Goal: Task Accomplishment & Management: Manage account settings

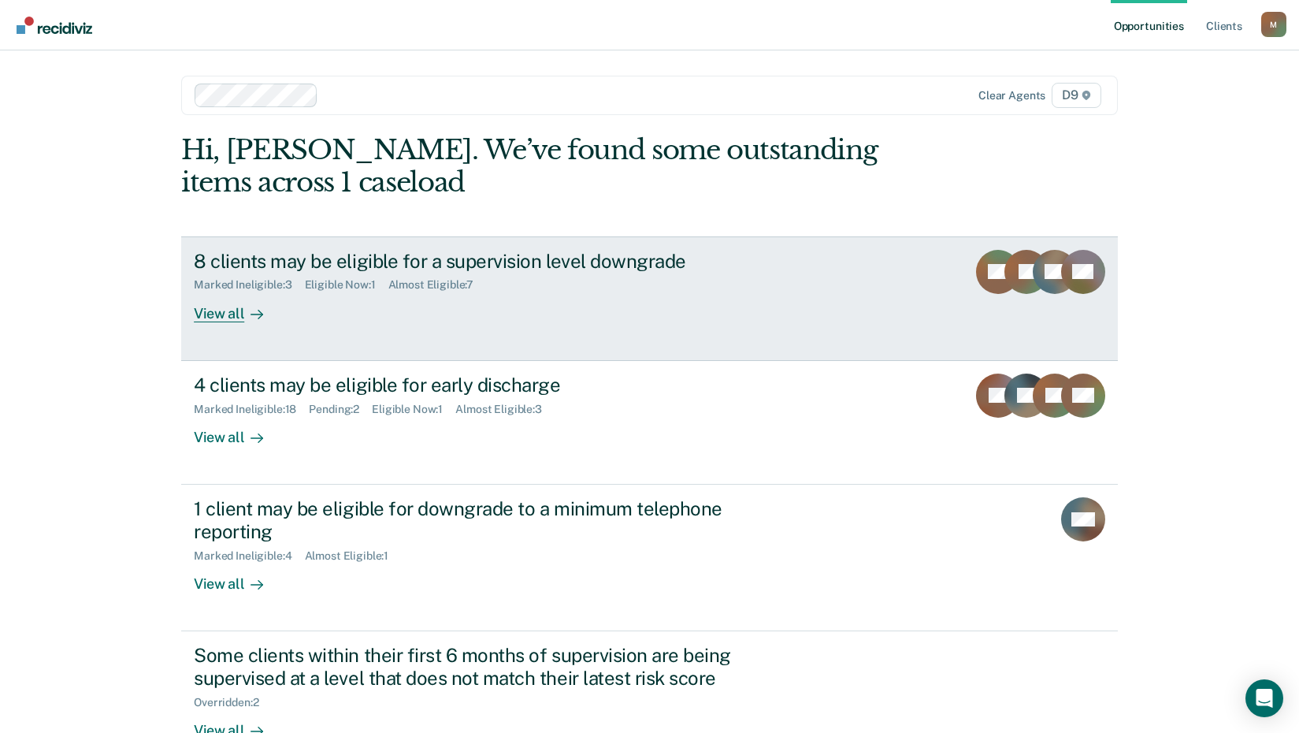
click at [211, 314] on div "View all" at bounding box center [238, 306] width 88 height 31
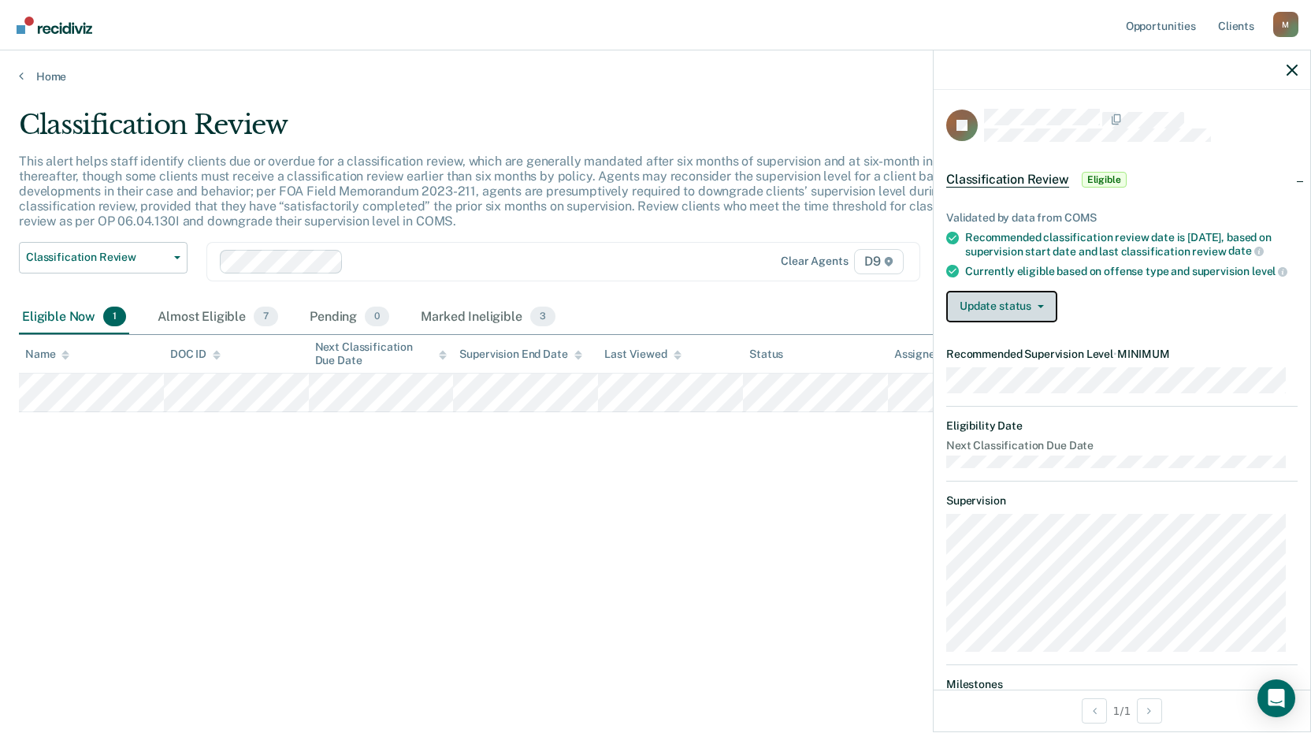
click at [1005, 317] on button "Update status" at bounding box center [1001, 307] width 111 height 32
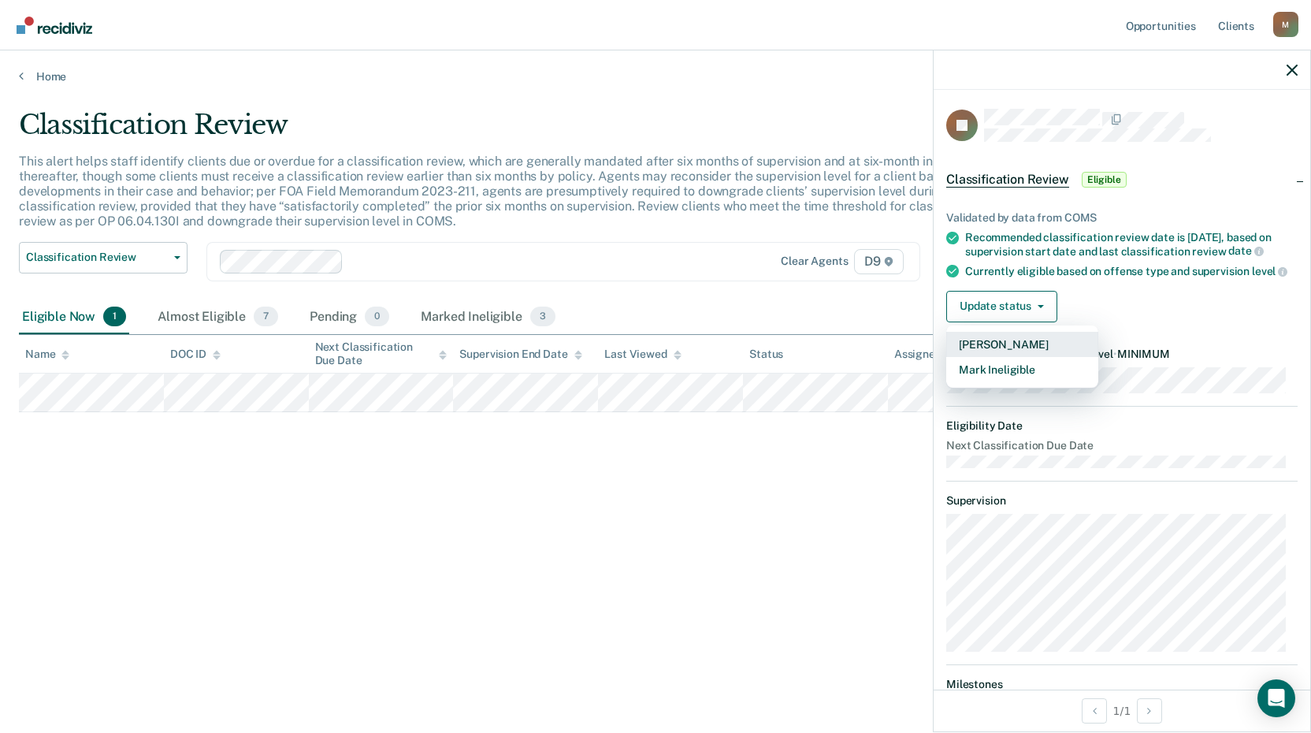
click at [1016, 357] on button "[PERSON_NAME]" at bounding box center [1022, 344] width 152 height 25
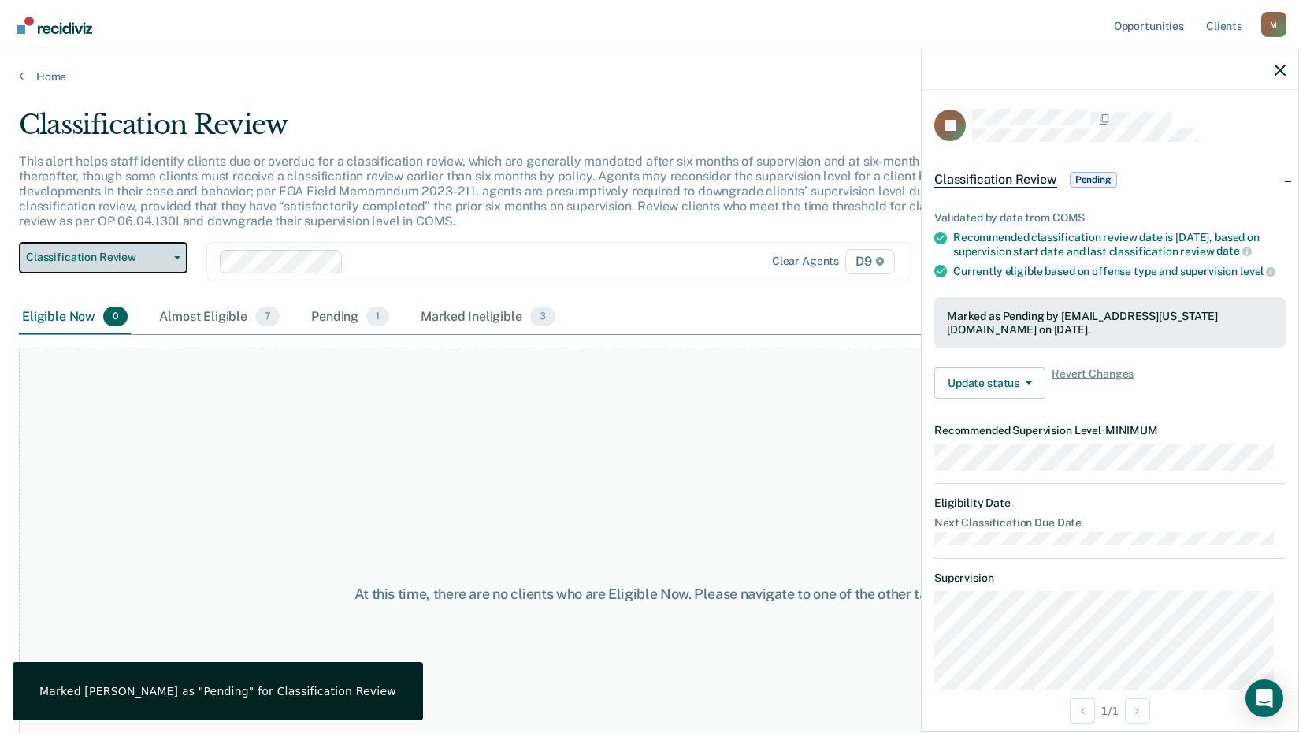
click at [172, 260] on button "Classification Review" at bounding box center [103, 258] width 169 height 32
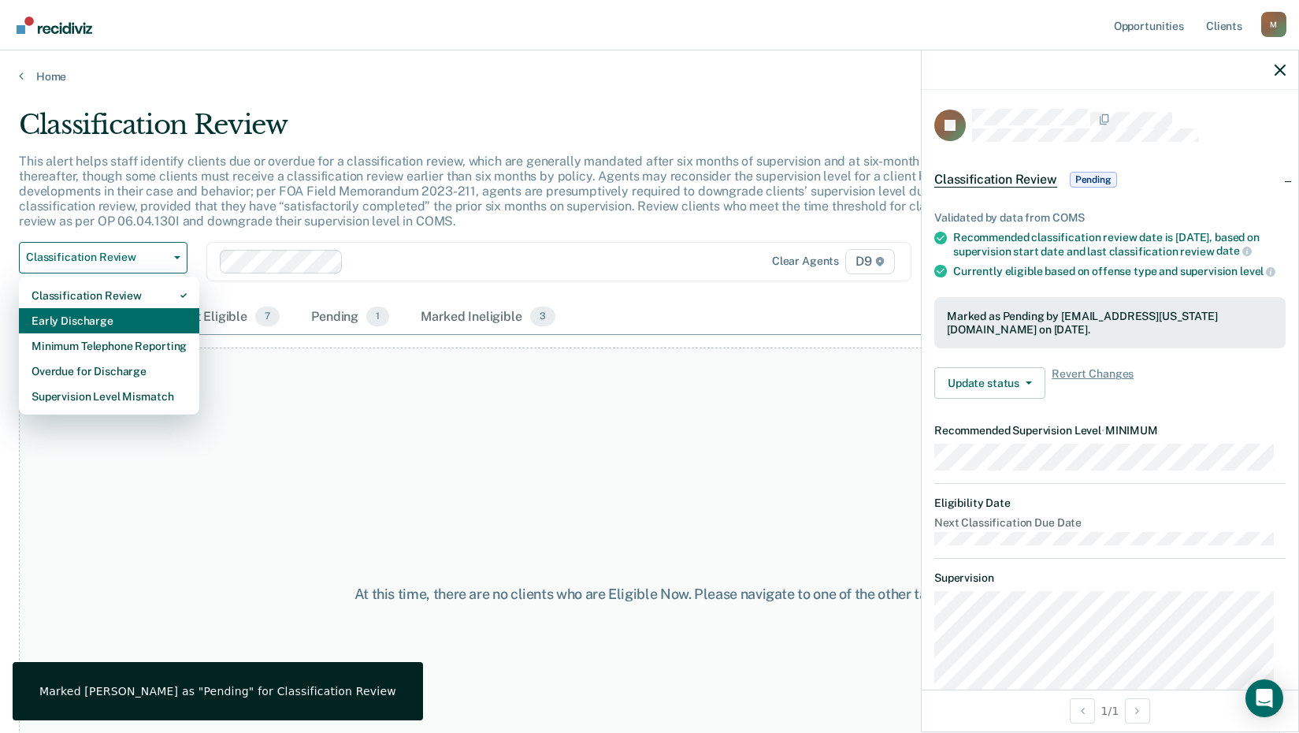
click at [135, 327] on div "Early Discharge" at bounding box center [109, 320] width 155 height 25
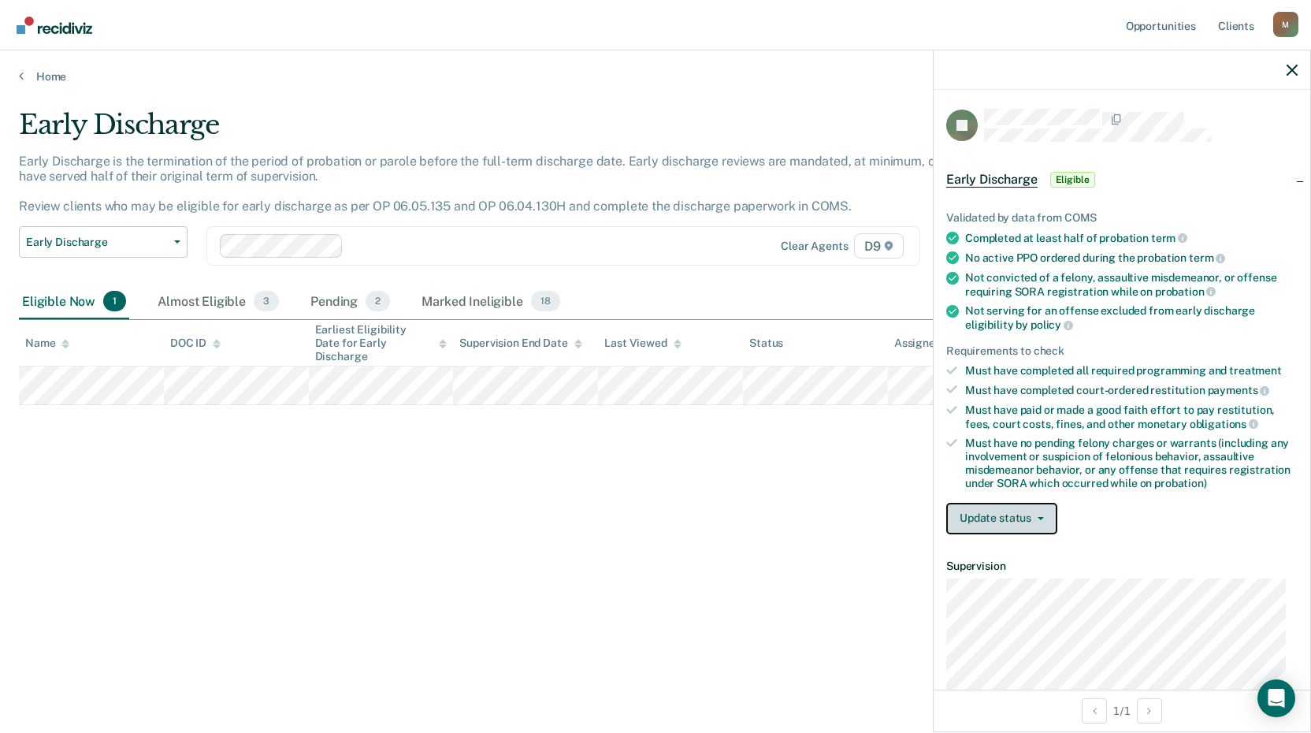
click at [1000, 517] on button "Update status" at bounding box center [1001, 519] width 111 height 32
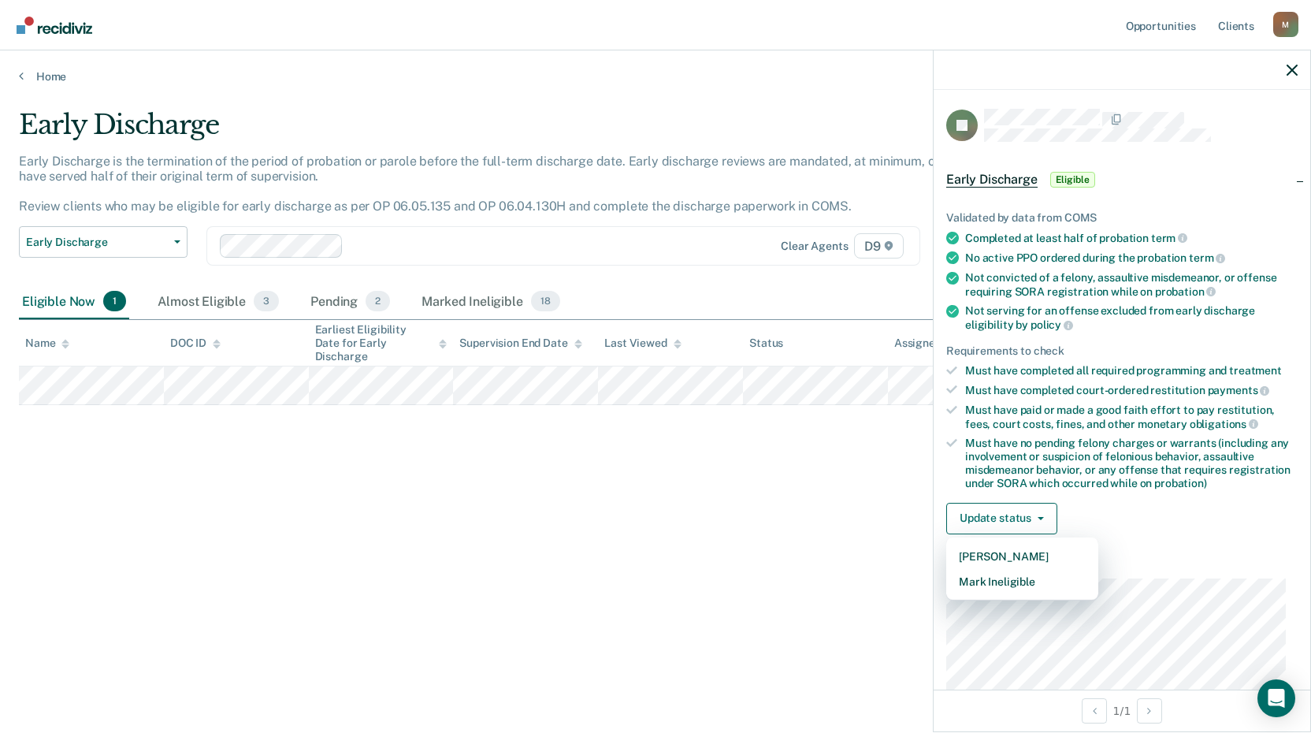
click at [825, 536] on div "Early Discharge Early Discharge is the termination of the period of probation o…" at bounding box center [655, 362] width 1273 height 506
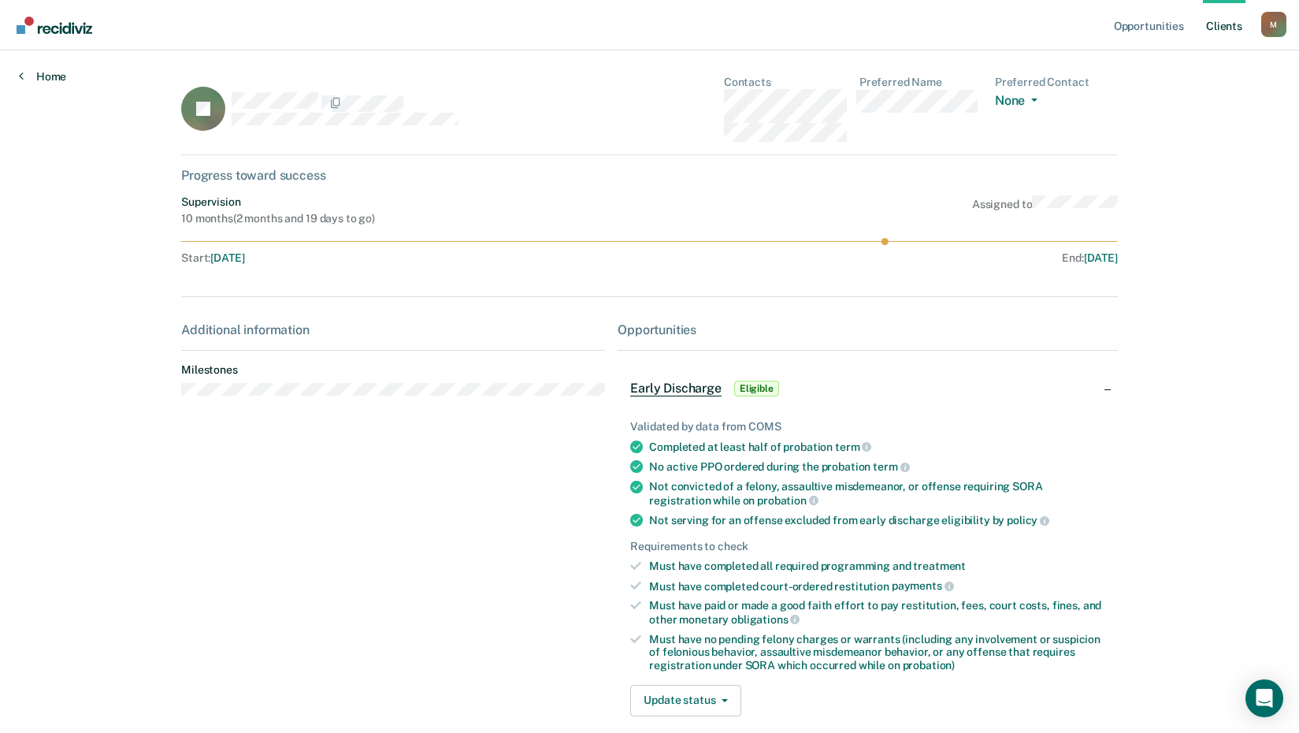
click at [49, 77] on link "Home" at bounding box center [42, 76] width 47 height 14
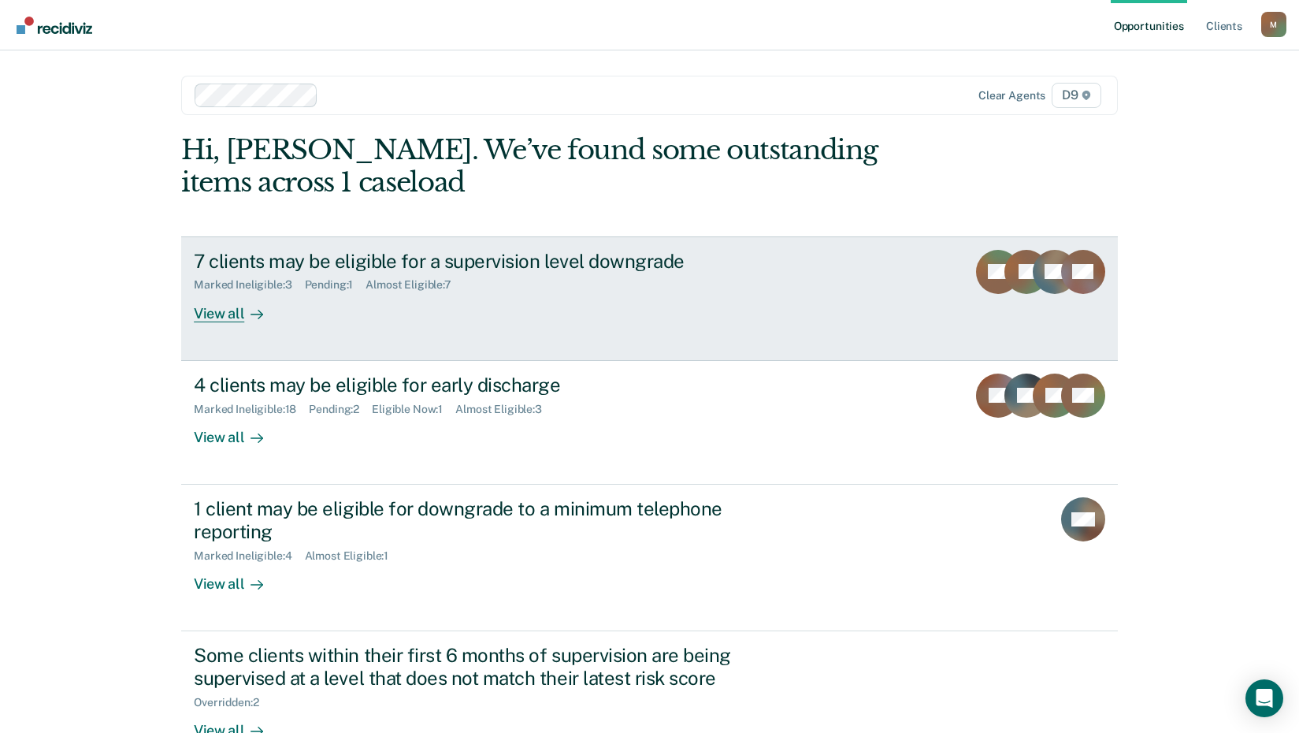
click at [236, 310] on div "View all" at bounding box center [238, 306] width 88 height 31
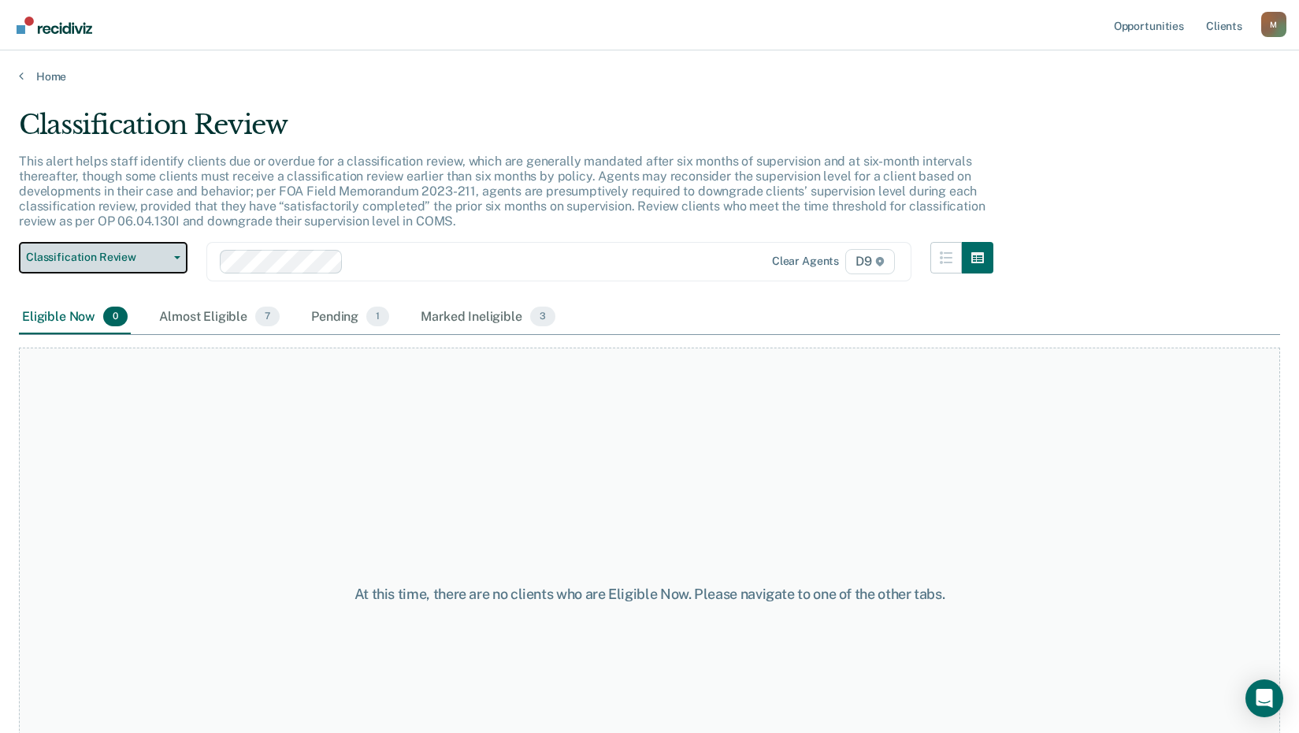
click at [154, 258] on span "Classification Review" at bounding box center [97, 257] width 142 height 13
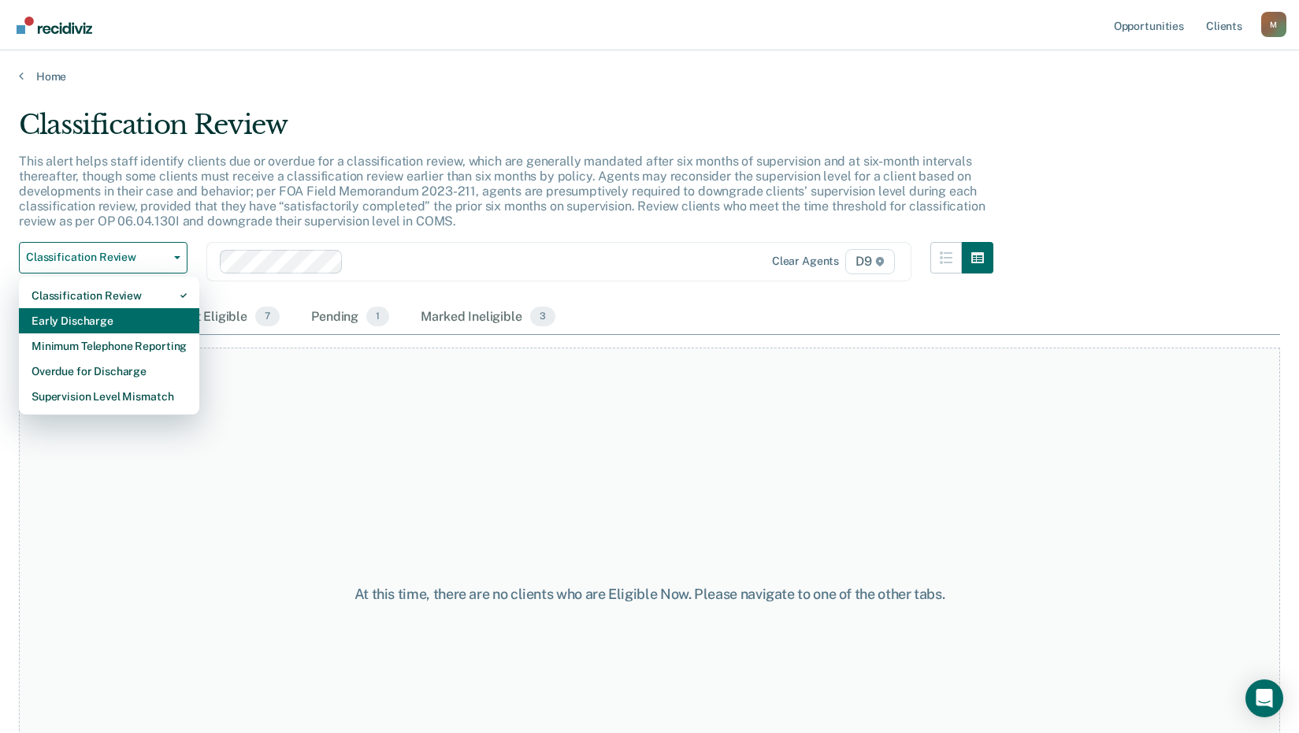
click at [117, 328] on div "Early Discharge" at bounding box center [109, 320] width 155 height 25
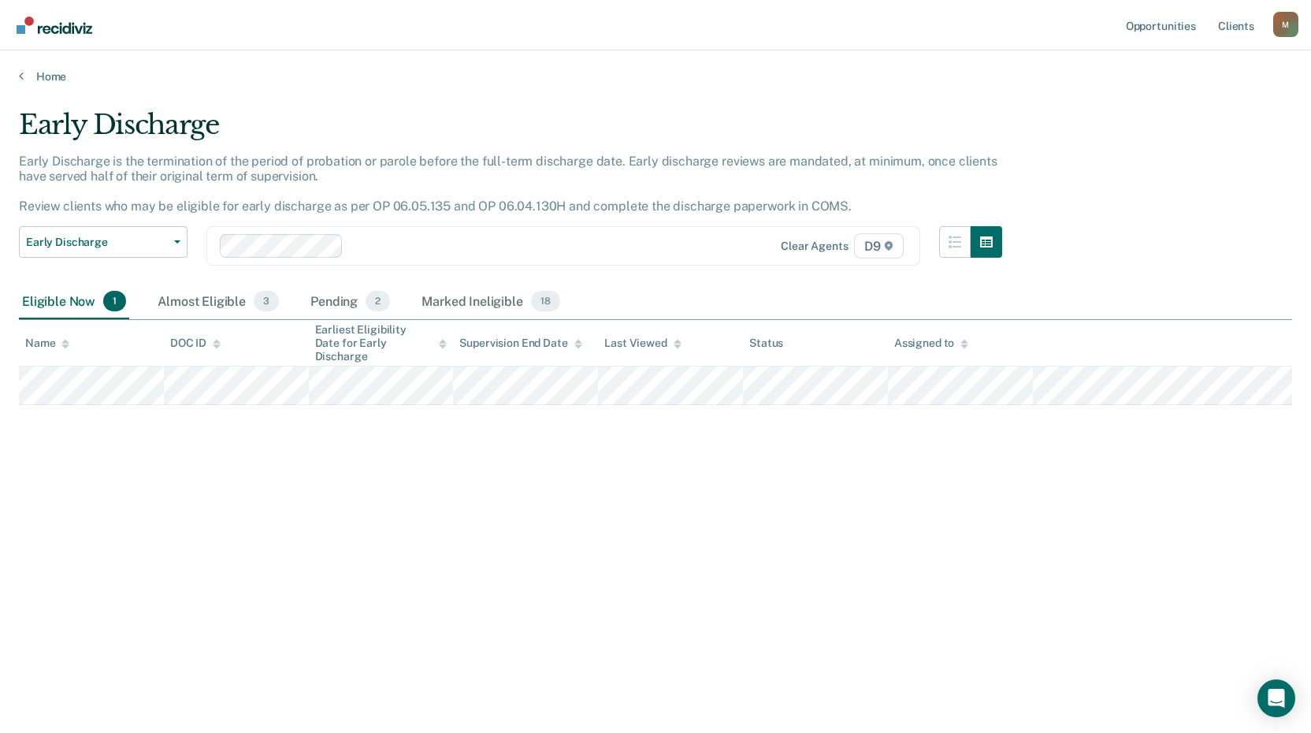
click at [227, 402] on div "Early Discharge Early Discharge is the termination of the period of probation o…" at bounding box center [655, 362] width 1273 height 506
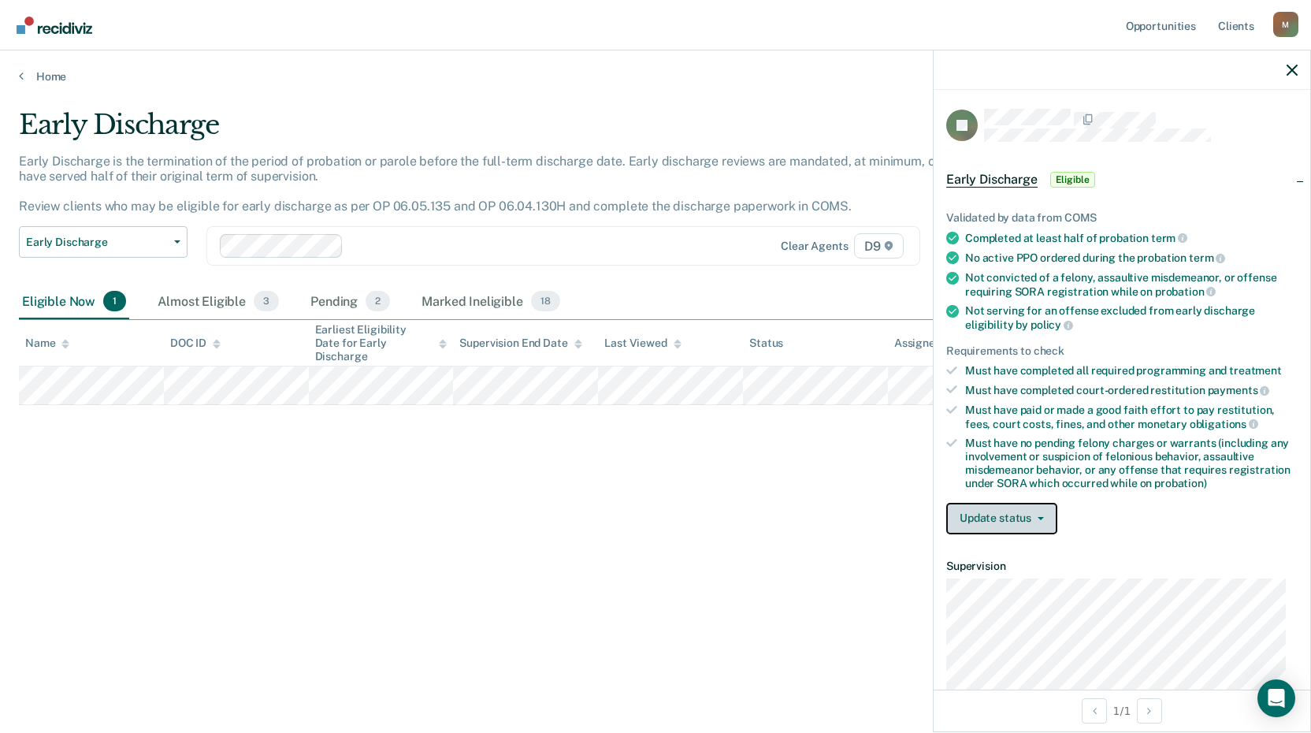
click at [1015, 517] on button "Update status" at bounding box center [1001, 519] width 111 height 32
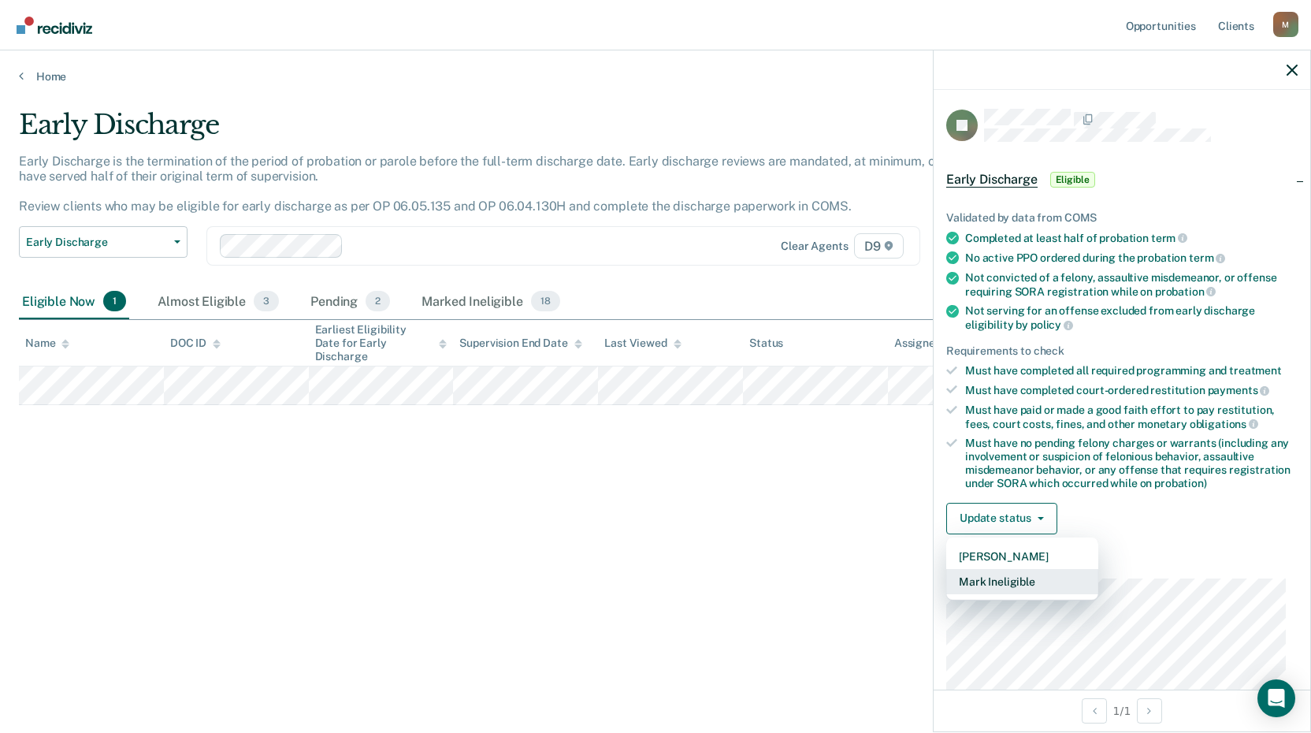
click at [1009, 584] on button "Mark Ineligible" at bounding box center [1022, 581] width 152 height 25
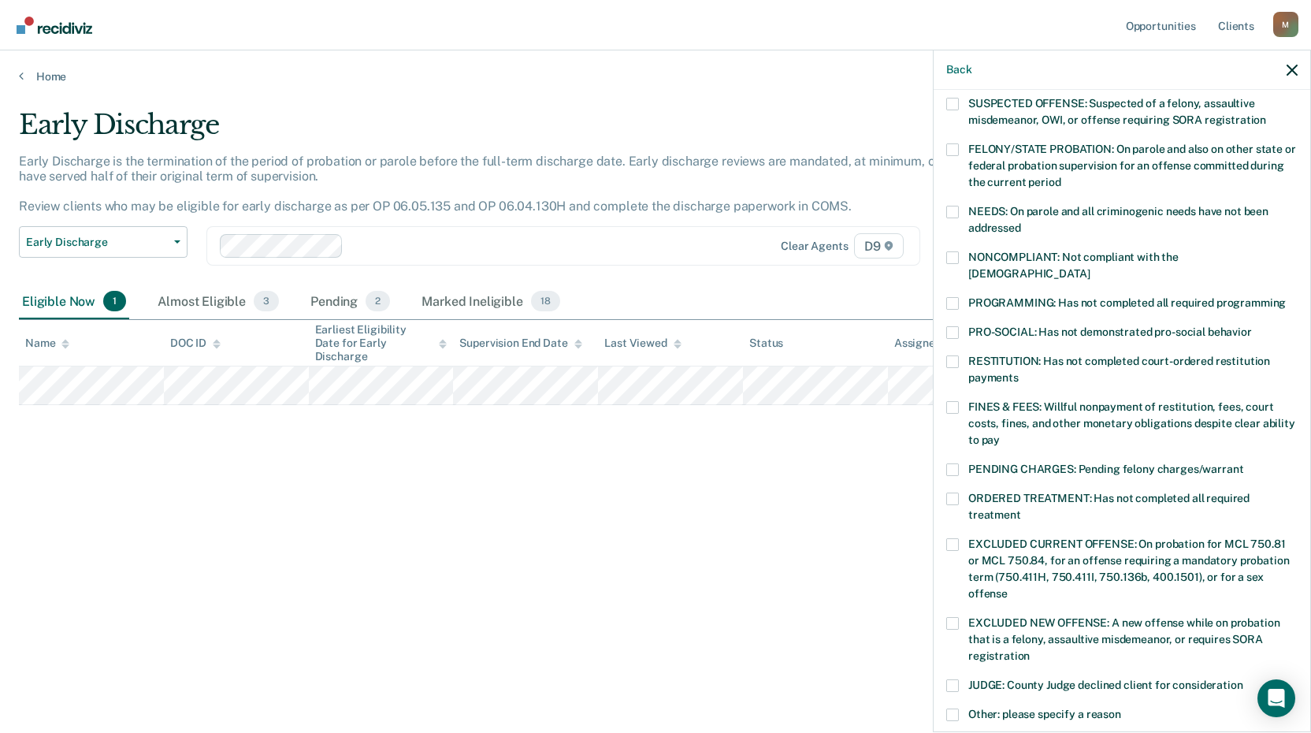
scroll to position [236, 0]
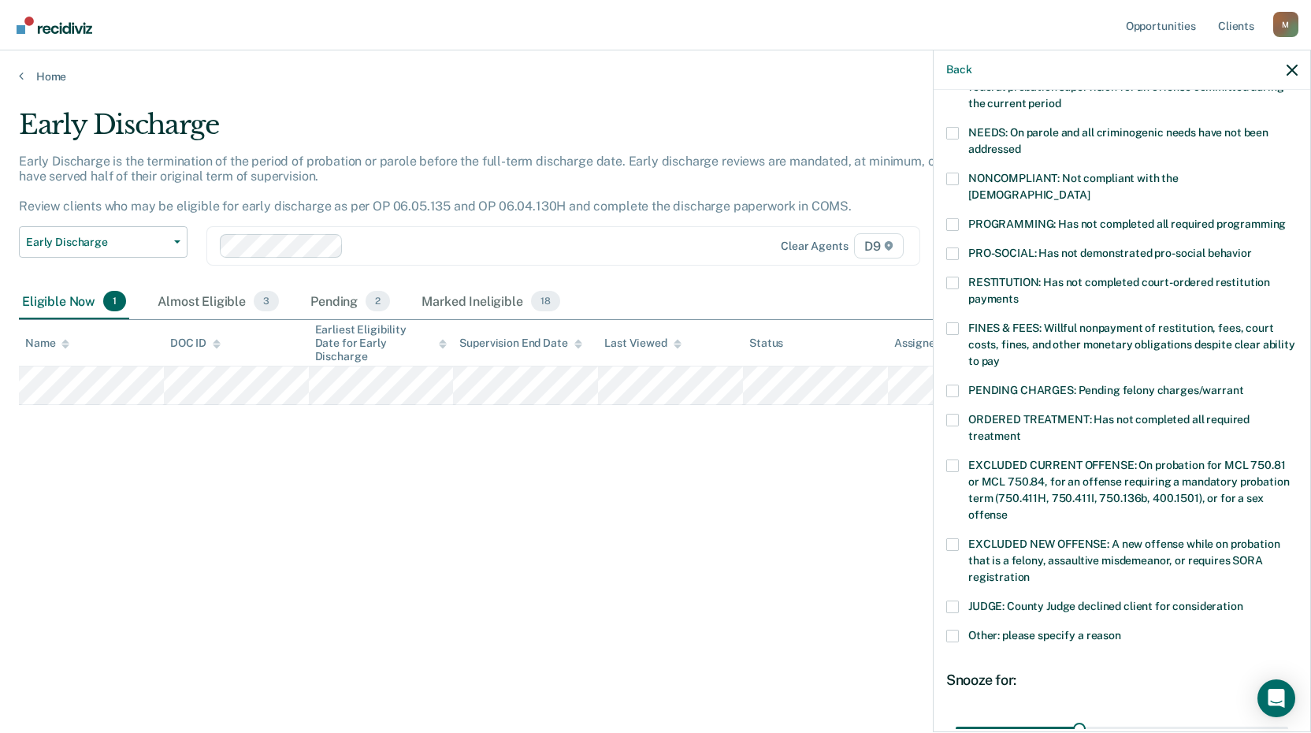
click at [955, 629] on span at bounding box center [952, 635] width 13 height 13
click at [1121, 629] on input "Other: please specify a reason" at bounding box center [1121, 629] width 0 height 0
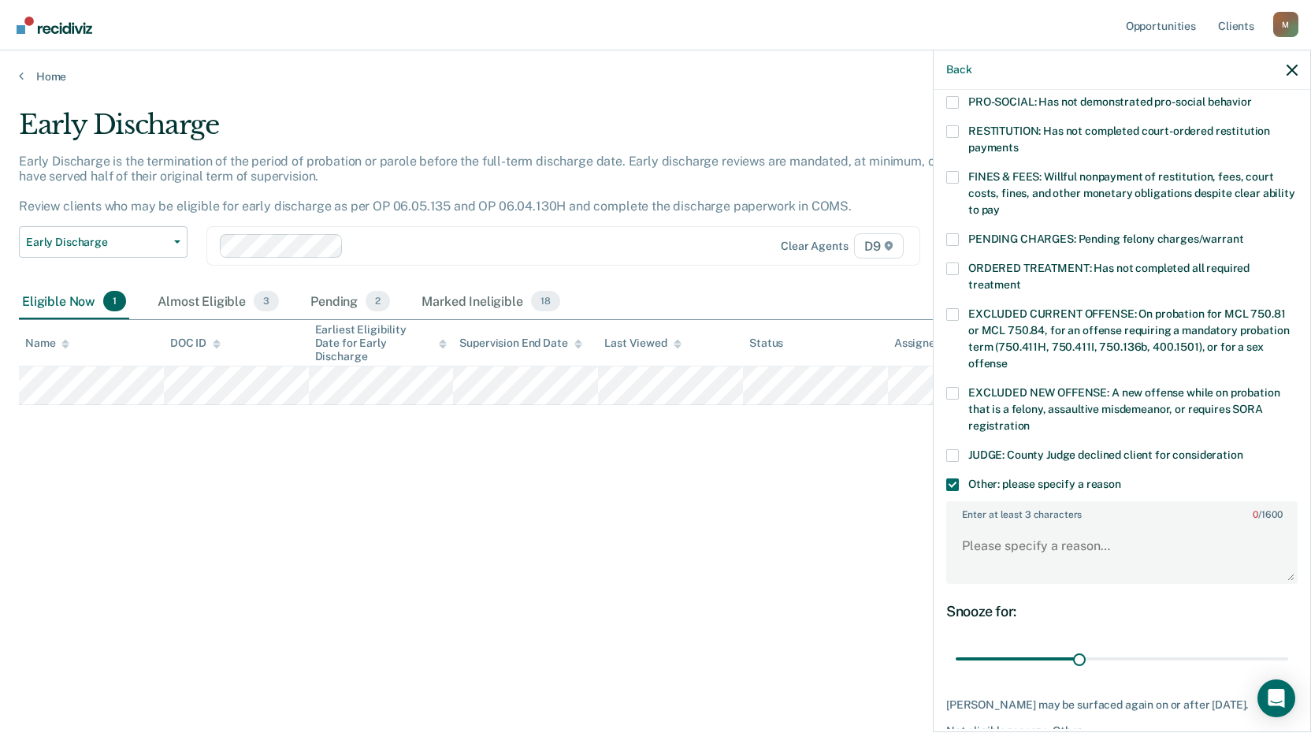
scroll to position [394, 0]
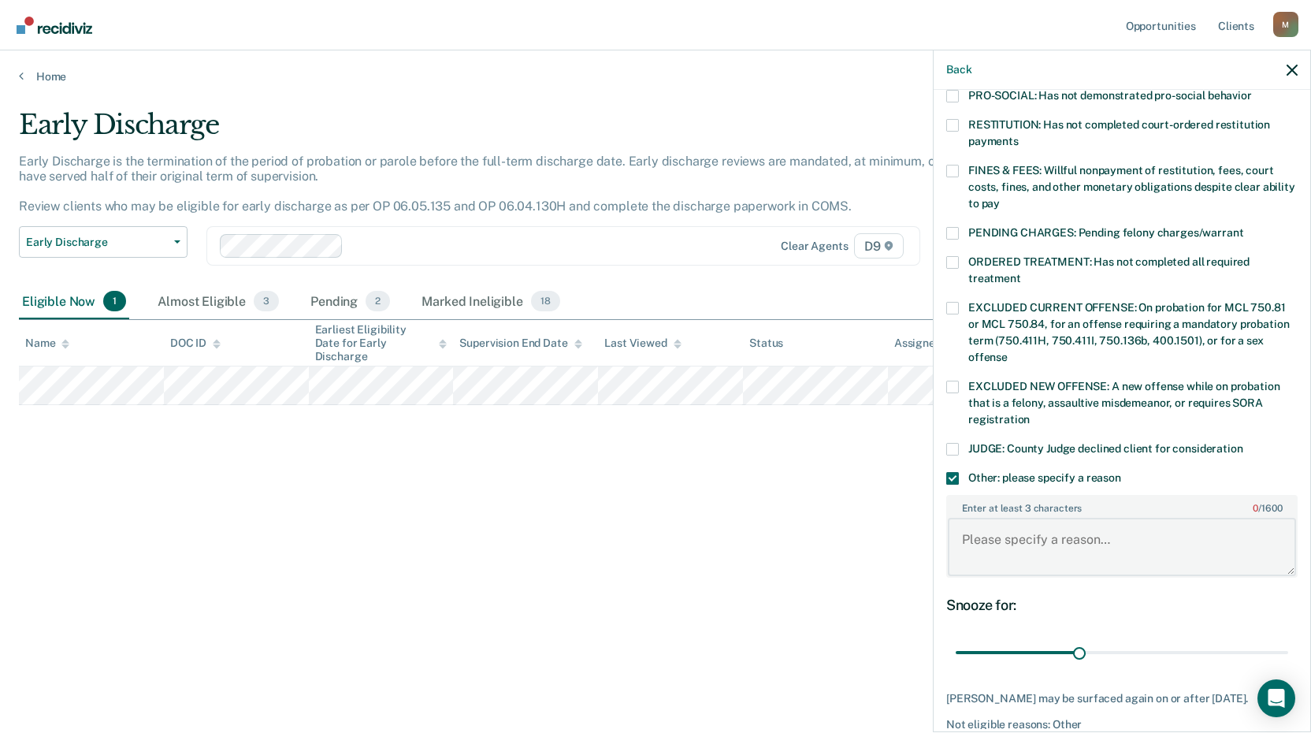
click at [1030, 518] on textarea "Enter at least 3 characters 0 / 1600" at bounding box center [1122, 547] width 348 height 58
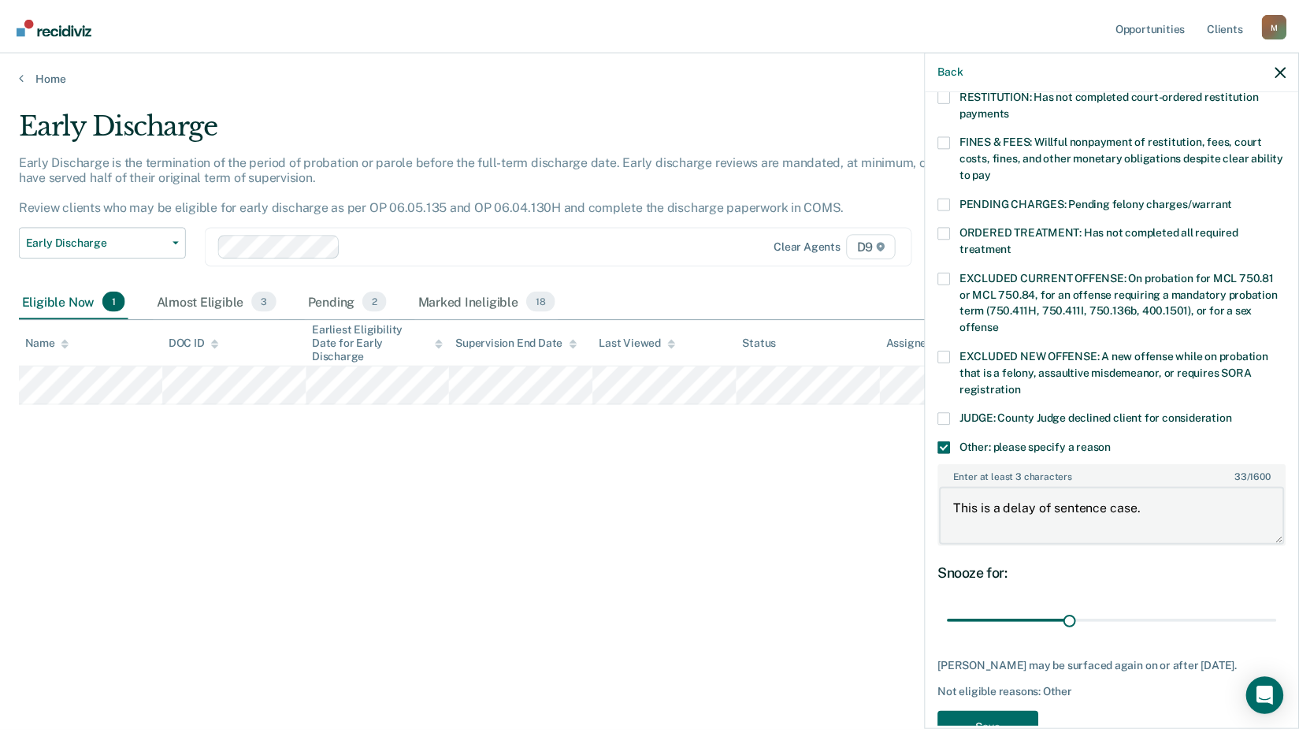
scroll to position [451, 0]
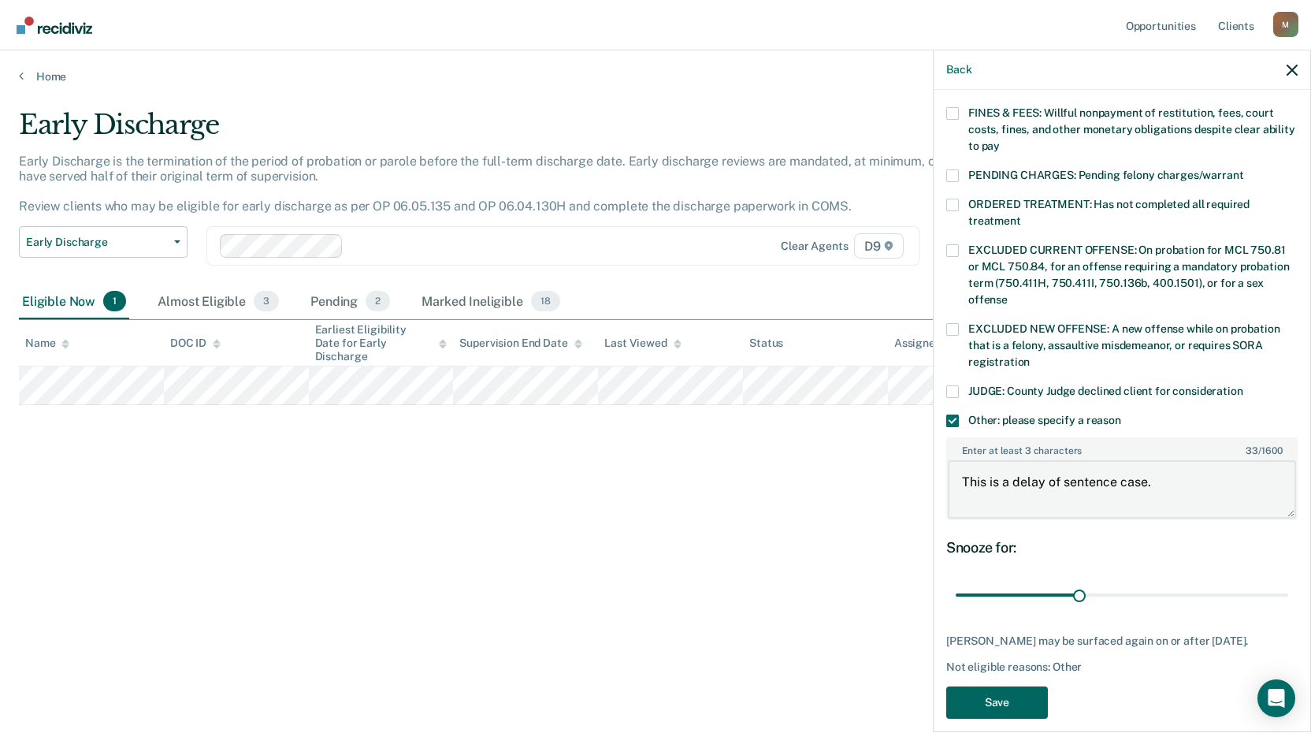
type textarea "This is a delay of sentence case."
click at [1011, 688] on button "Save" at bounding box center [997, 702] width 102 height 32
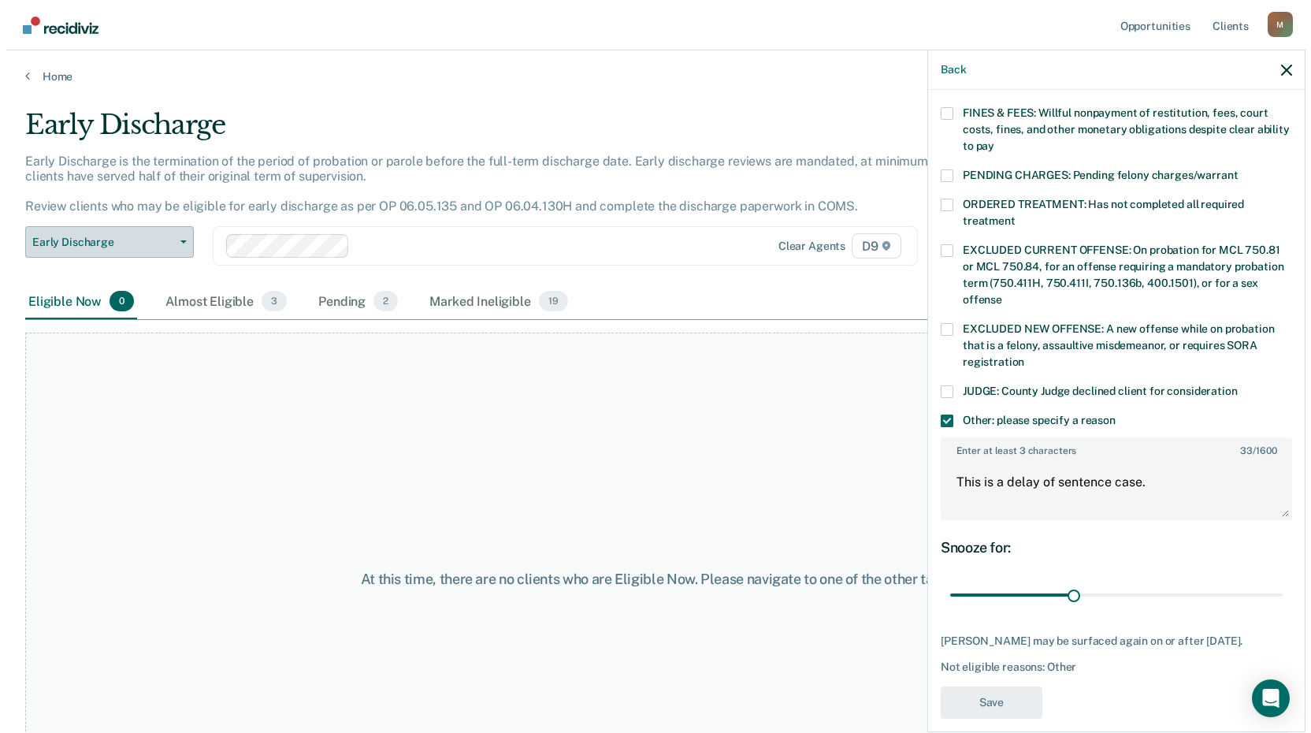
scroll to position [332, 0]
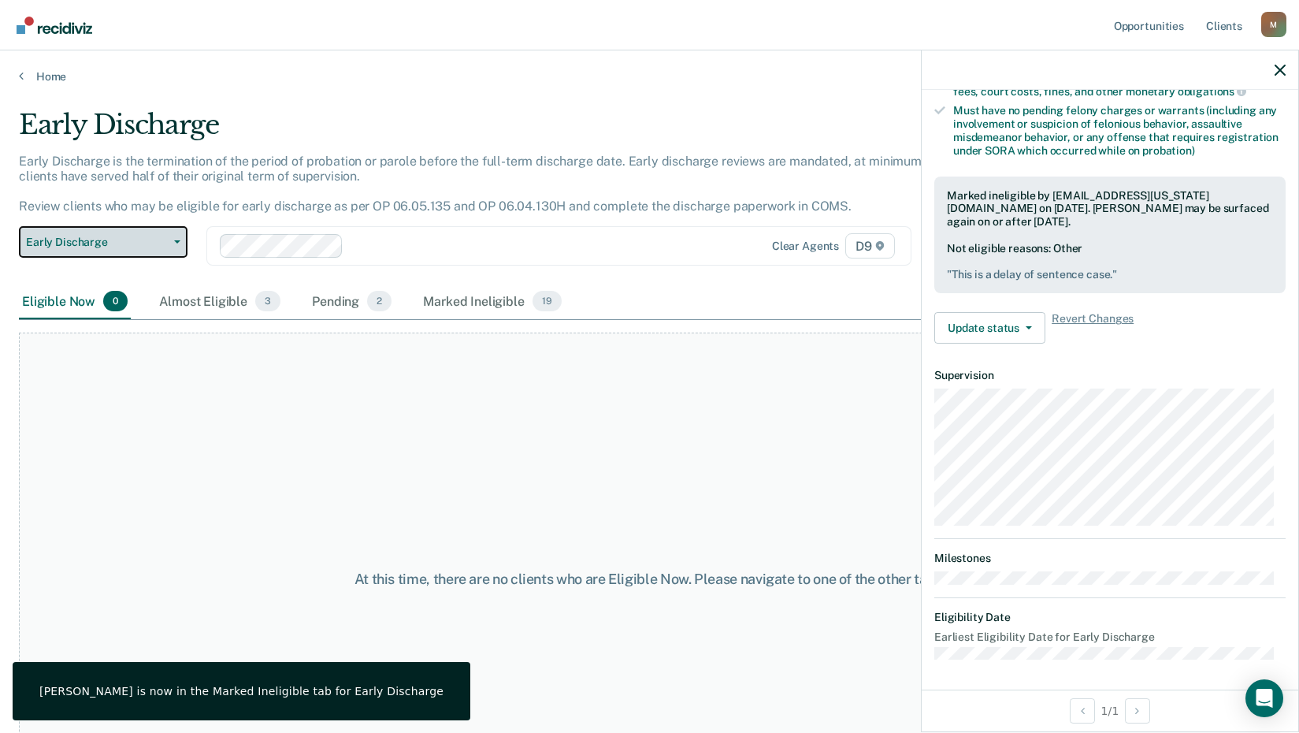
click at [179, 248] on button "Early Discharge" at bounding box center [103, 242] width 169 height 32
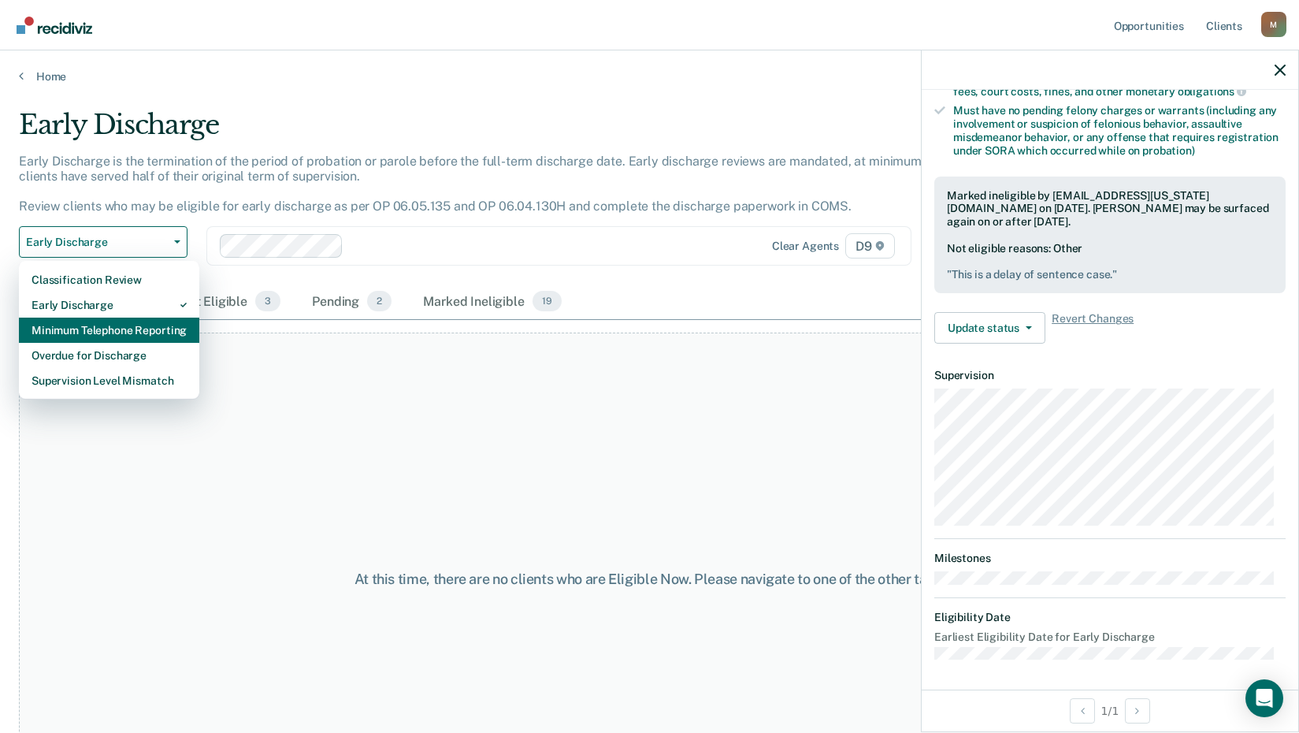
click at [179, 340] on div "Minimum Telephone Reporting" at bounding box center [109, 329] width 155 height 25
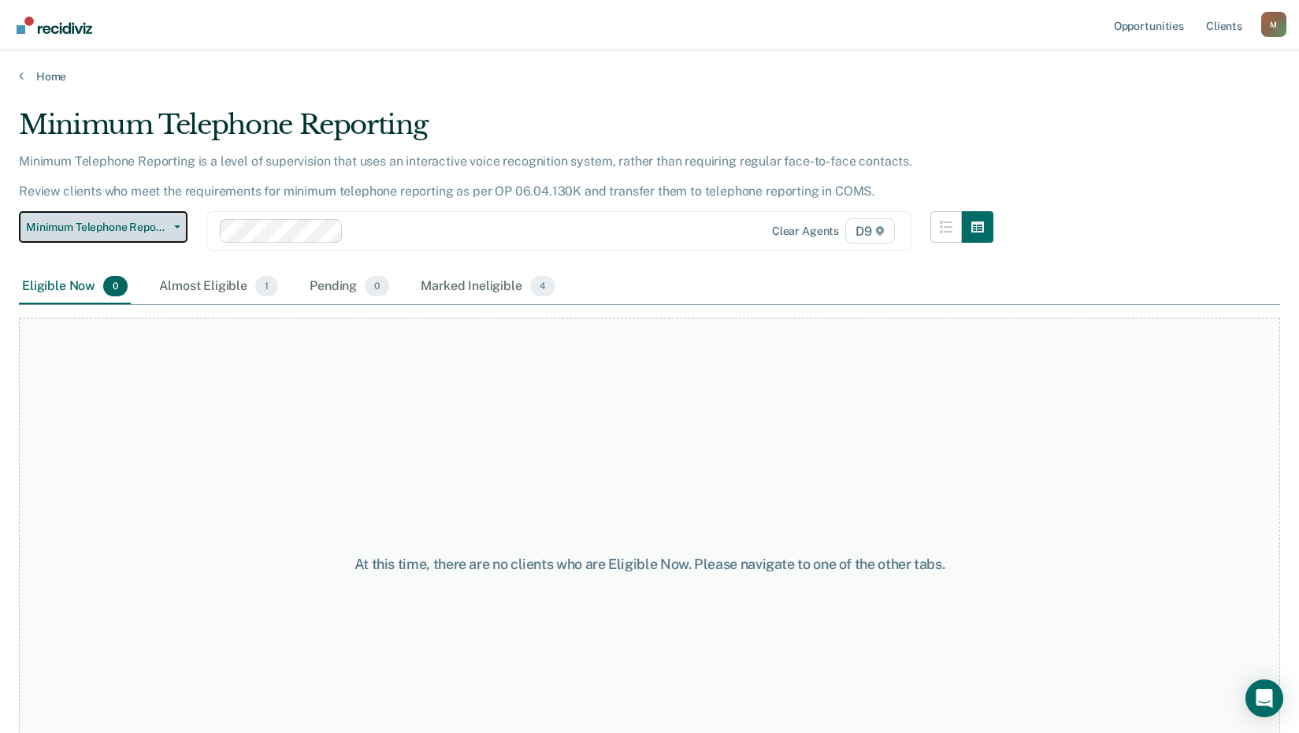
click at [165, 228] on span "Minimum Telephone Reporting" at bounding box center [97, 227] width 142 height 13
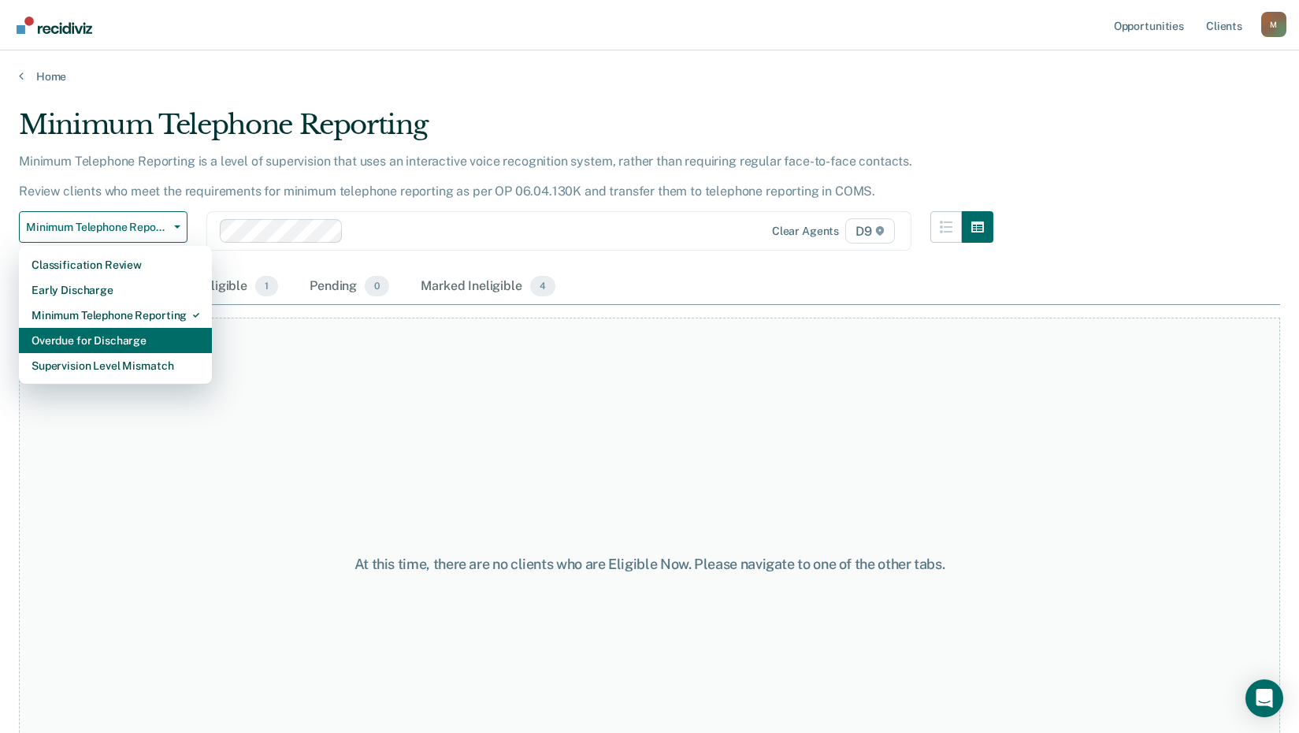
click at [144, 339] on div "Overdue for Discharge" at bounding box center [116, 340] width 168 height 25
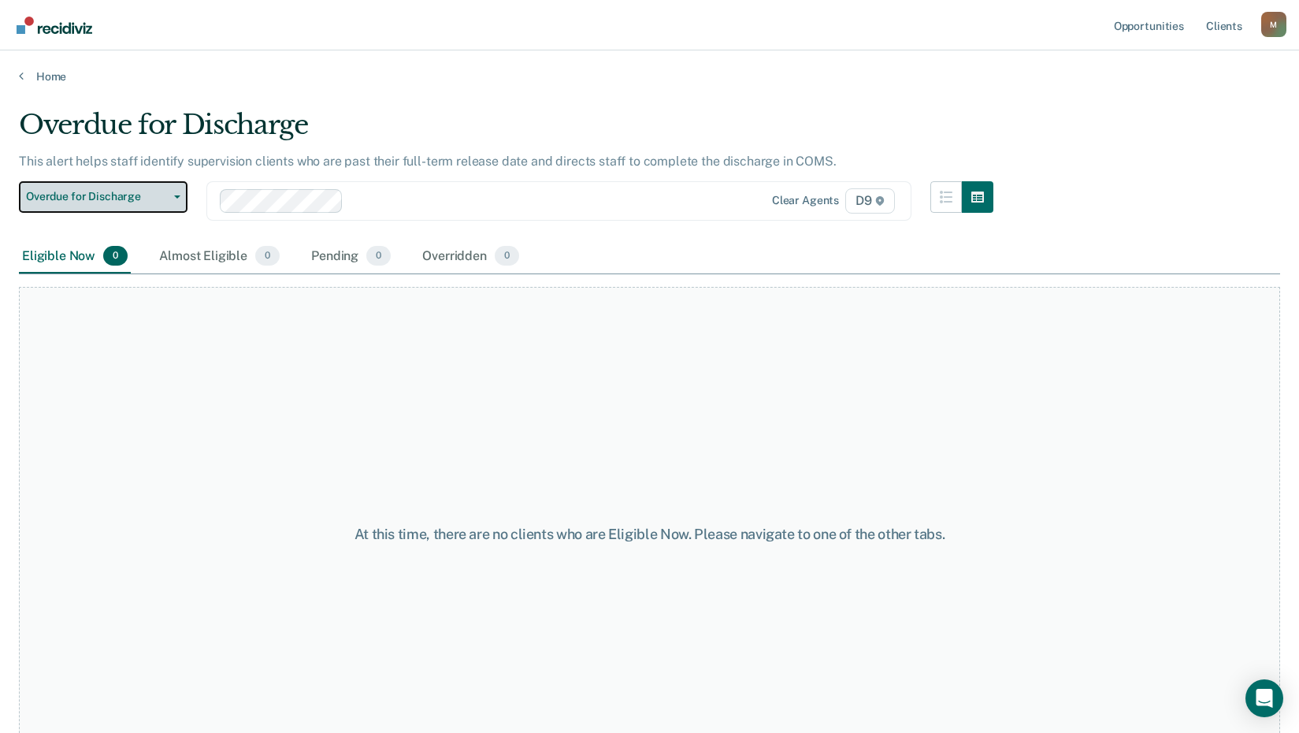
click at [172, 188] on button "Overdue for Discharge" at bounding box center [103, 197] width 169 height 32
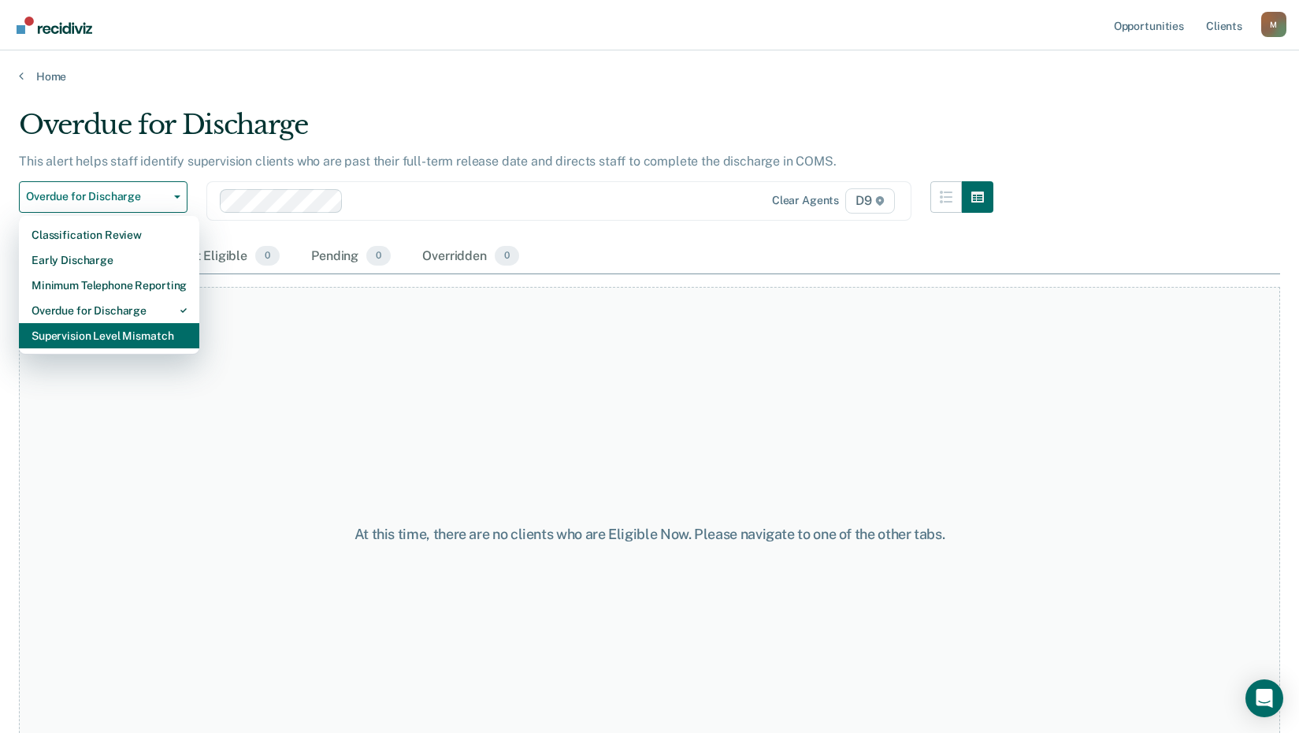
click at [140, 336] on div "Supervision Level Mismatch" at bounding box center [109, 335] width 155 height 25
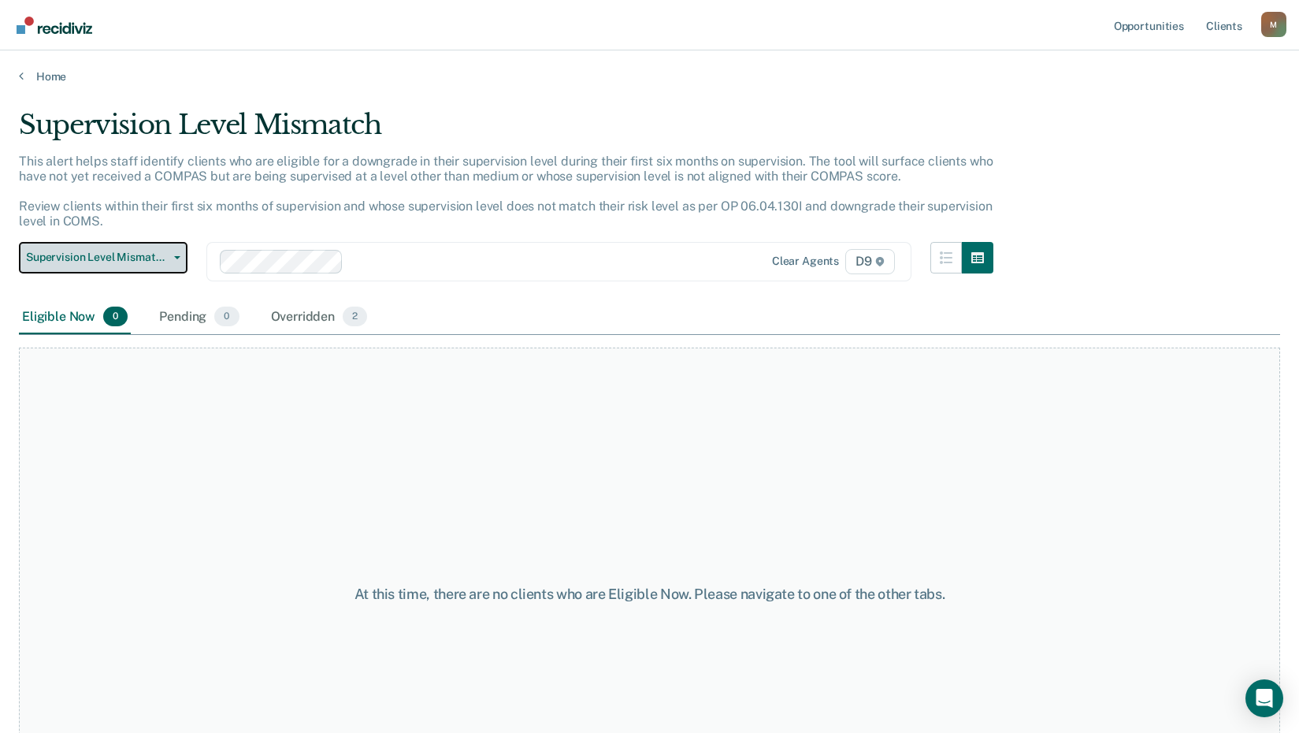
click at [148, 258] on span "Supervision Level Mismatch" at bounding box center [97, 257] width 142 height 13
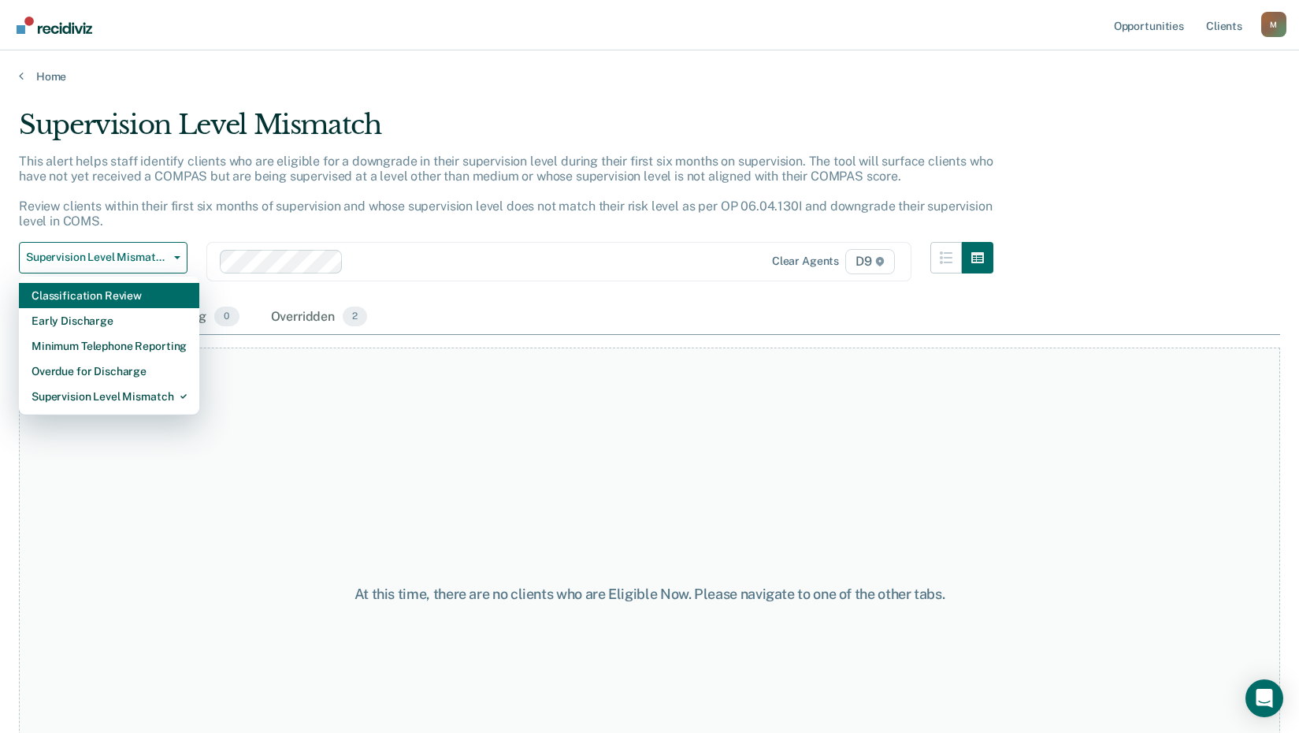
click at [142, 298] on div "Classification Review" at bounding box center [109, 295] width 155 height 25
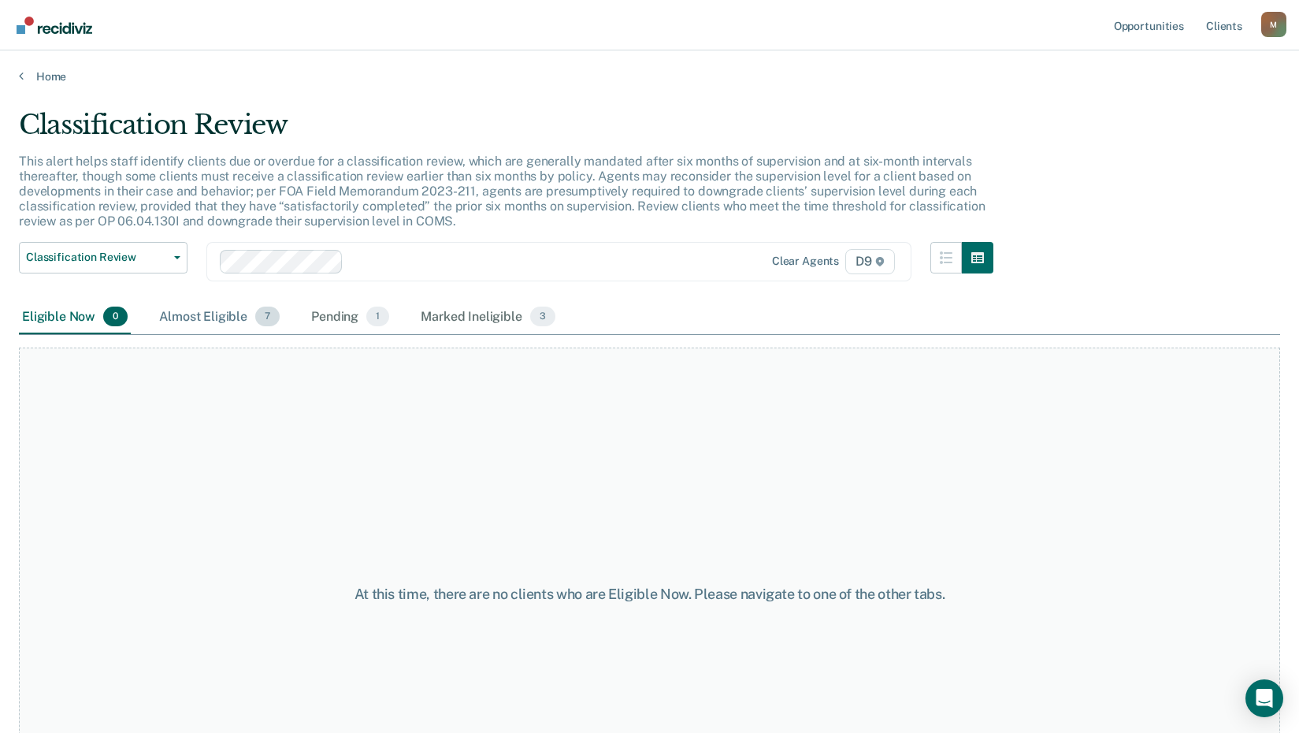
click at [187, 312] on div "Almost Eligible 7" at bounding box center [219, 317] width 127 height 35
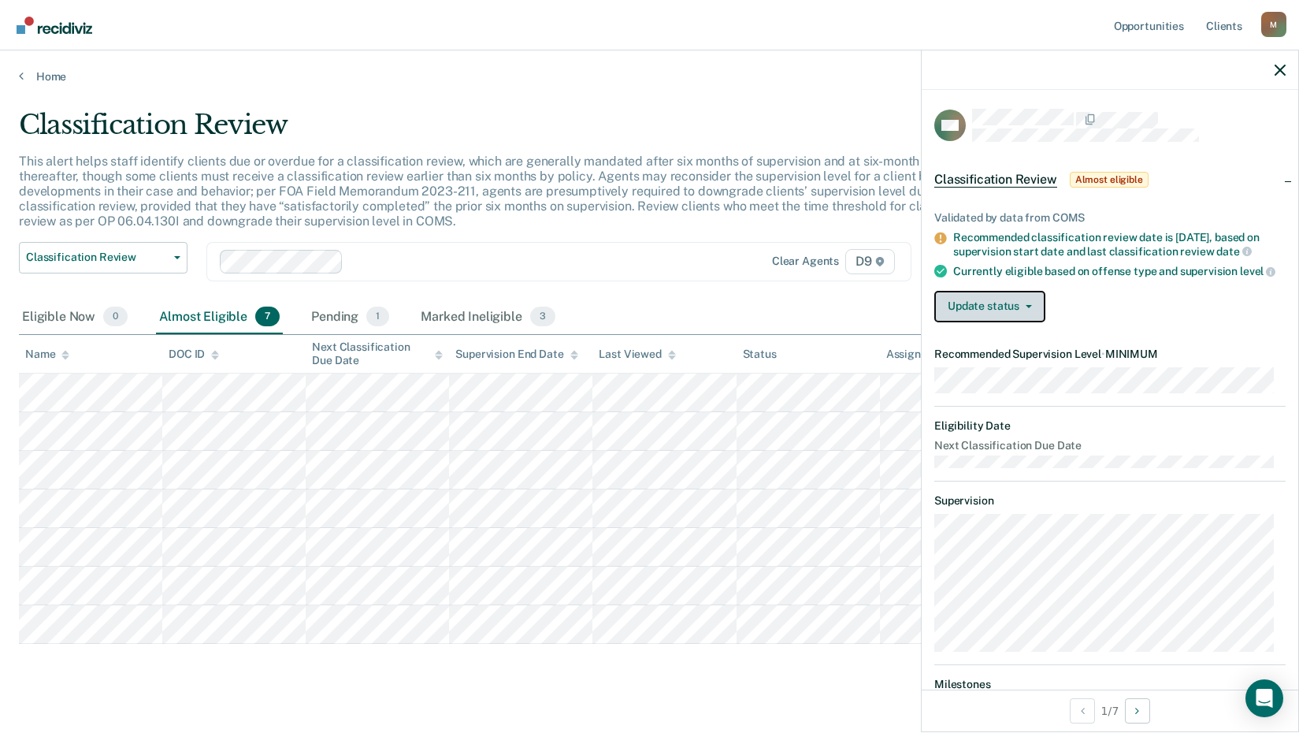
click at [1040, 322] on button "Update status" at bounding box center [989, 307] width 111 height 32
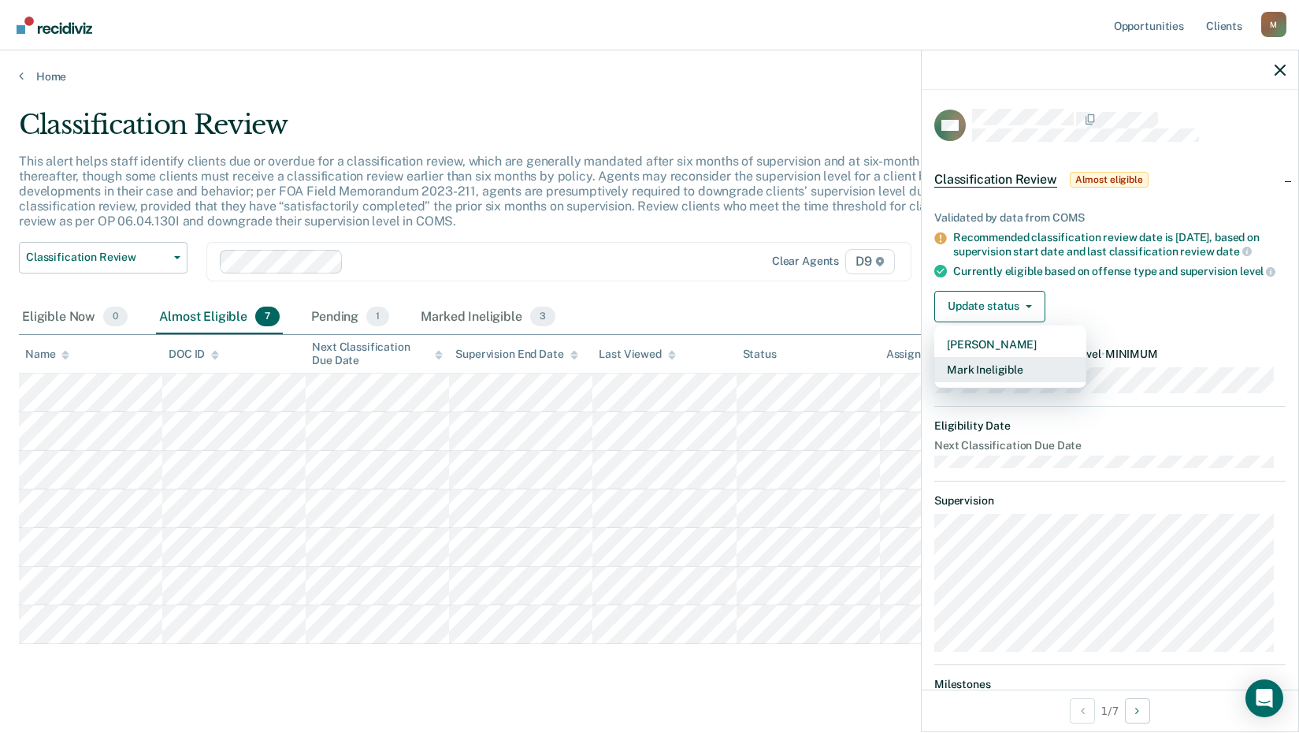
click at [1013, 382] on button "Mark Ineligible" at bounding box center [1010, 369] width 152 height 25
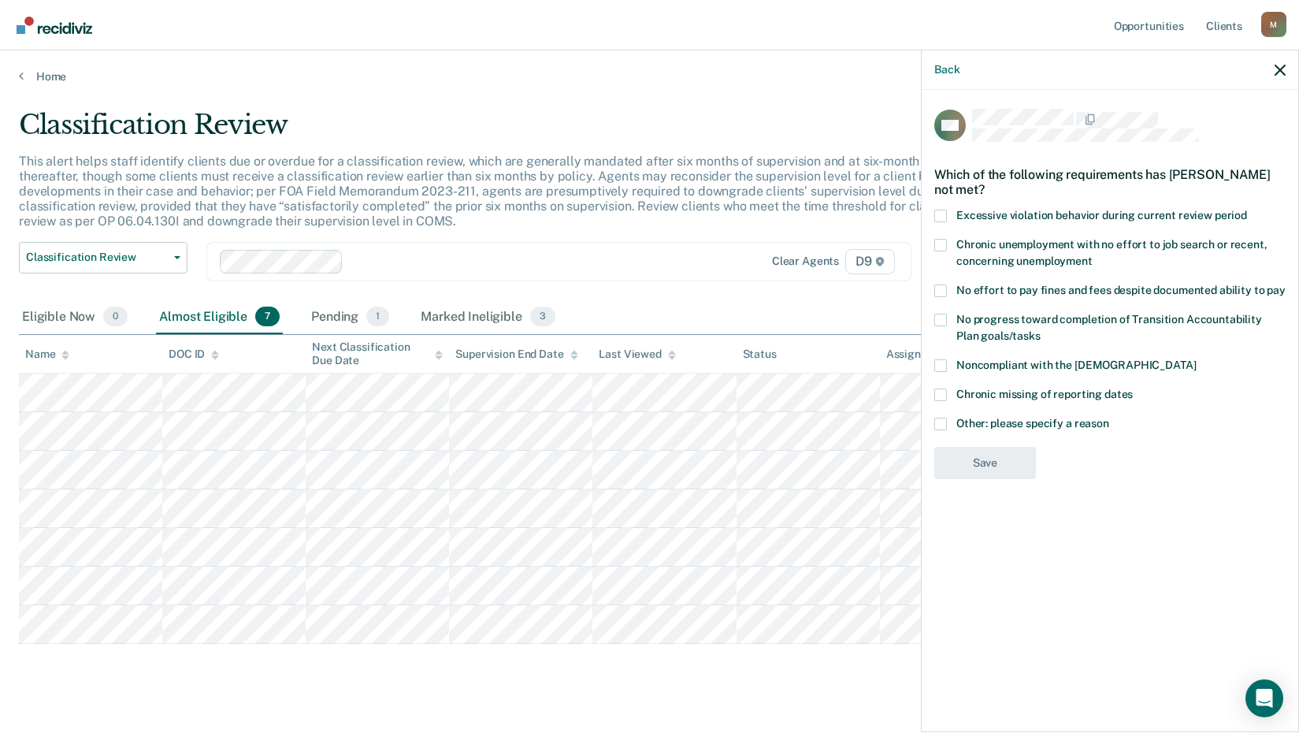
click at [941, 284] on span at bounding box center [940, 290] width 13 height 13
click at [1286, 284] on input "No effort to pay fines and fees despite documented ability to pay" at bounding box center [1286, 284] width 0 height 0
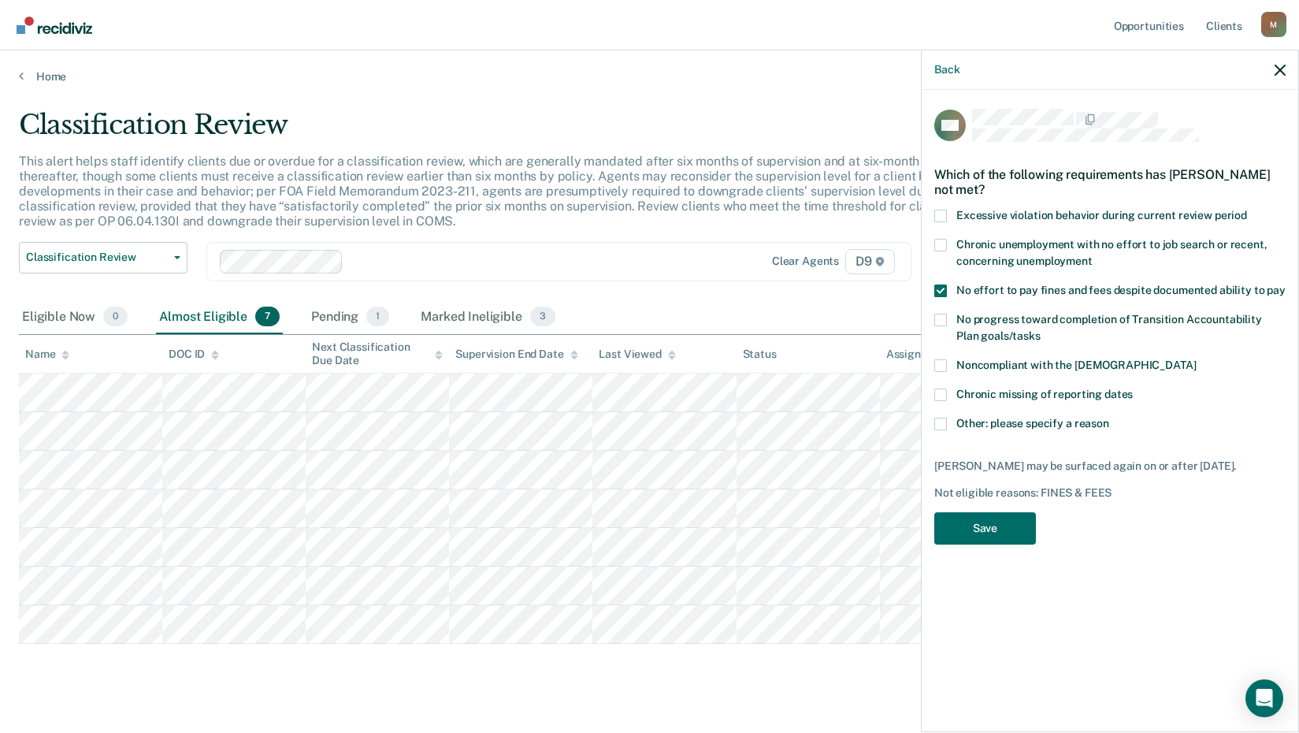
click at [941, 247] on span at bounding box center [940, 245] width 13 height 13
click at [1093, 255] on input "Chronic unemployment with no effort to job search or recent, concerning unemplo…" at bounding box center [1093, 255] width 0 height 0
click at [943, 316] on span at bounding box center [940, 320] width 13 height 13
click at [1041, 330] on input "No progress toward completion of Transition Accountability Plan goals/tasks" at bounding box center [1041, 330] width 0 height 0
click at [1000, 524] on button "Save" at bounding box center [985, 528] width 102 height 32
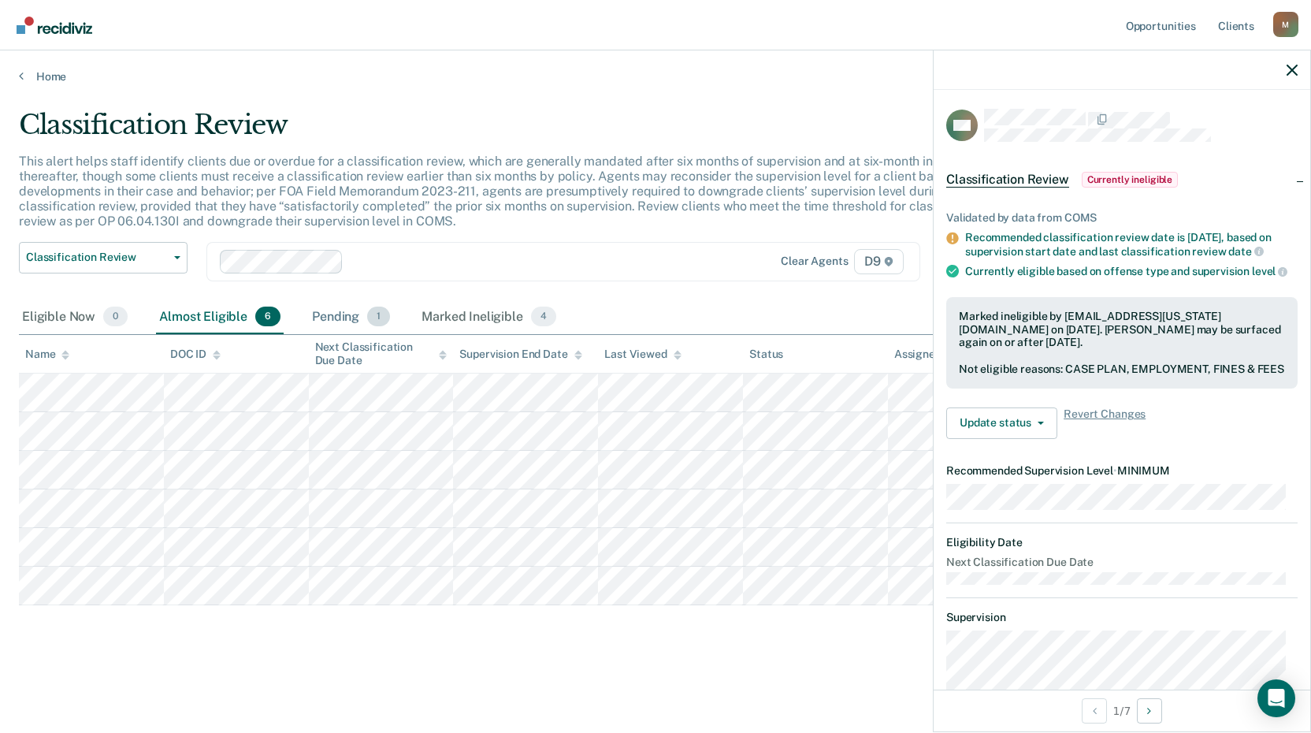
click at [330, 314] on div "Pending 1" at bounding box center [351, 317] width 84 height 35
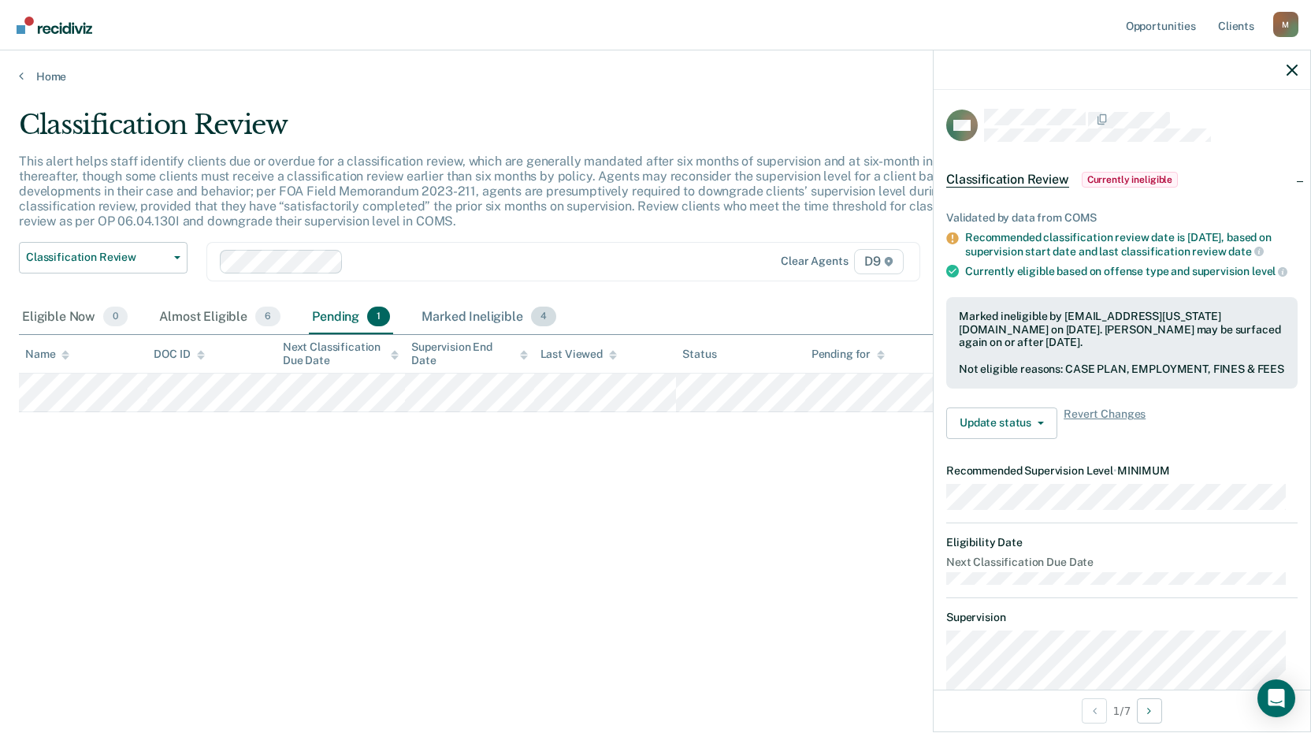
click at [473, 314] on div "Marked Ineligible 4" at bounding box center [488, 317] width 141 height 35
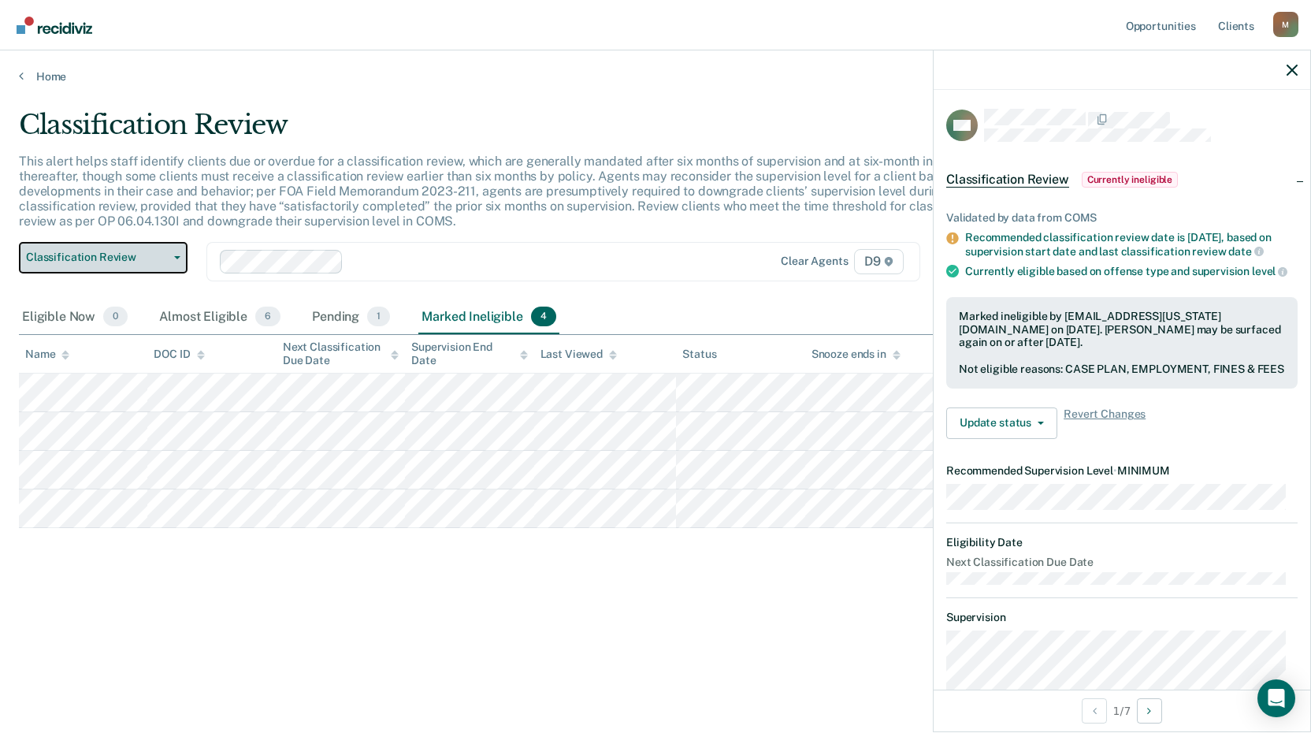
click at [98, 258] on span "Classification Review" at bounding box center [97, 257] width 142 height 13
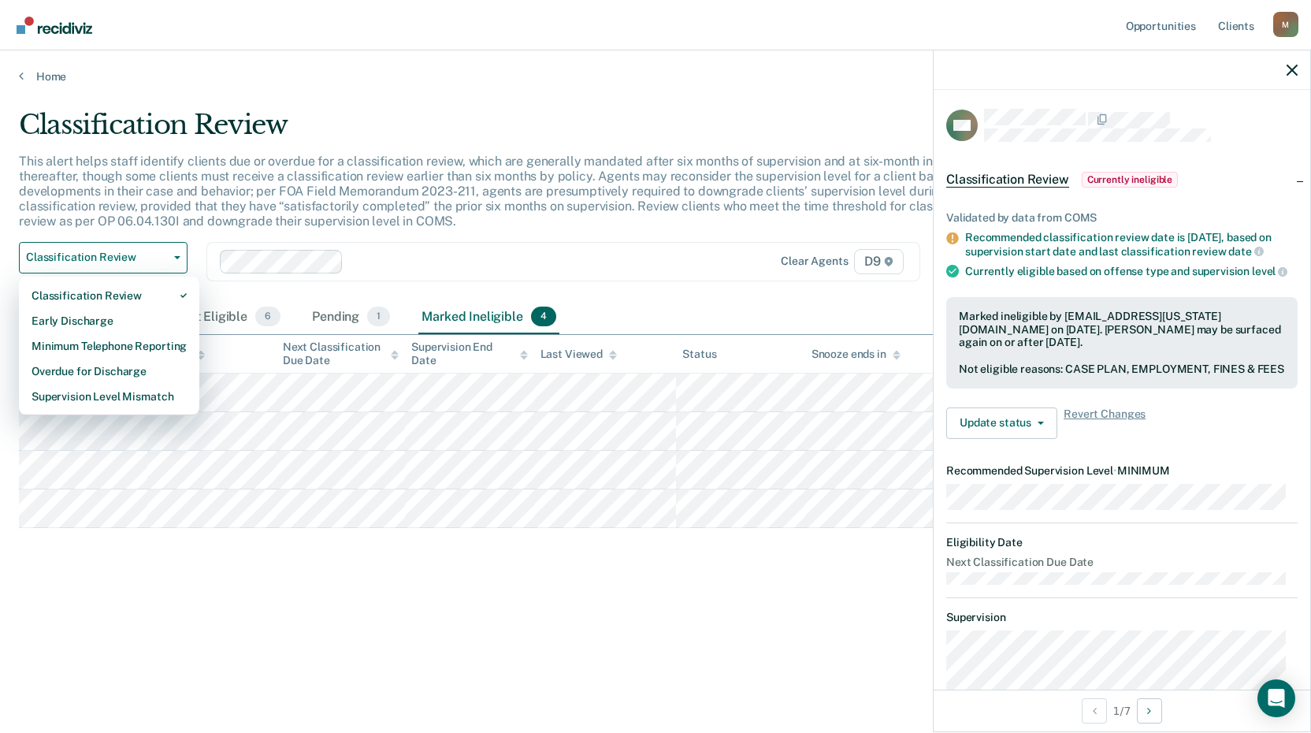
click at [383, 291] on div "Classification Review Classification Review Early Discharge Minimum Telephone R…" at bounding box center [510, 271] width 983 height 58
